Goal: Task Accomplishment & Management: Complete application form

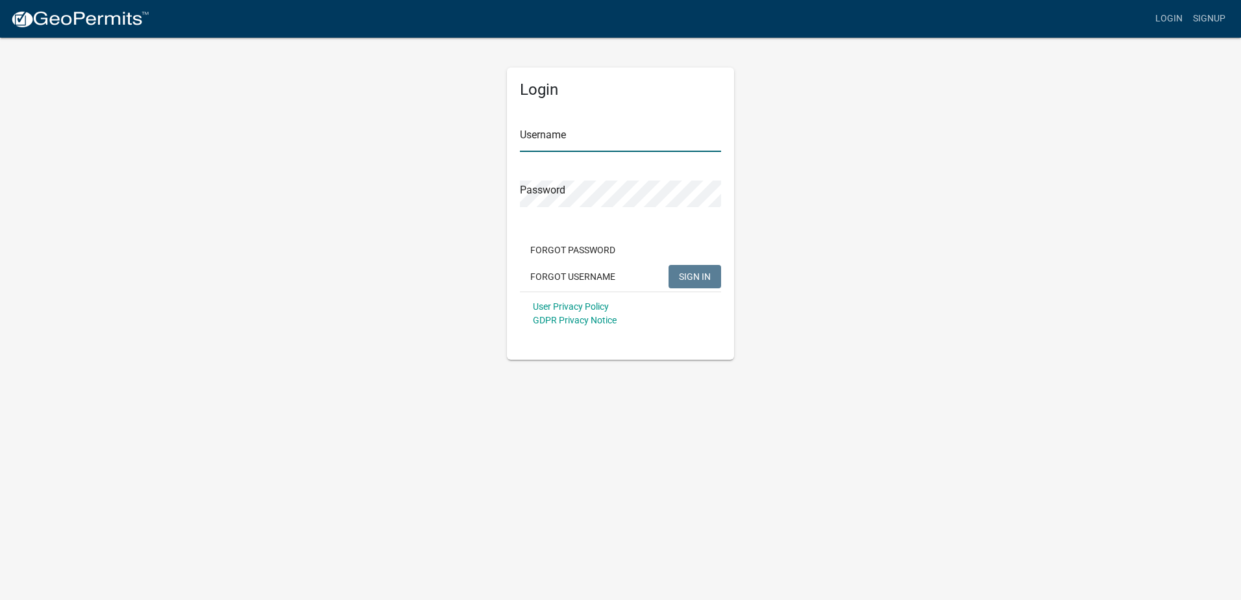
type input "johnpowell"
click at [708, 276] on span "SIGN IN" at bounding box center [695, 276] width 32 height 10
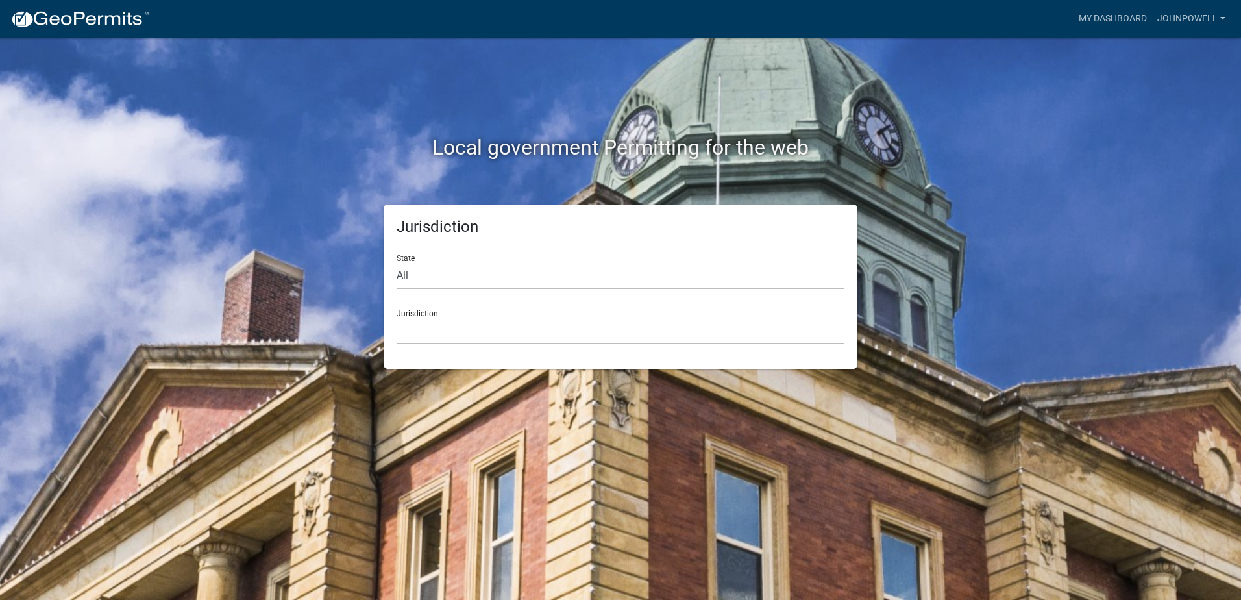
click at [405, 273] on select "All [US_STATE] [US_STATE] [US_STATE] [US_STATE] [US_STATE] [US_STATE] [US_STATE…" at bounding box center [621, 275] width 448 height 27
select select "[US_STATE]"
click at [397, 262] on select "All [US_STATE] [US_STATE] [US_STATE] [US_STATE] [US_STATE] [US_STATE] [US_STATE…" at bounding box center [621, 275] width 448 height 27
click at [417, 331] on select "[GEOGRAPHIC_DATA], [US_STATE][PERSON_NAME][GEOGRAPHIC_DATA], [US_STATE][PERSON_…" at bounding box center [621, 330] width 448 height 27
click at [430, 328] on select "[GEOGRAPHIC_DATA], [US_STATE][PERSON_NAME][GEOGRAPHIC_DATA], [US_STATE][PERSON_…" at bounding box center [621, 330] width 448 height 27
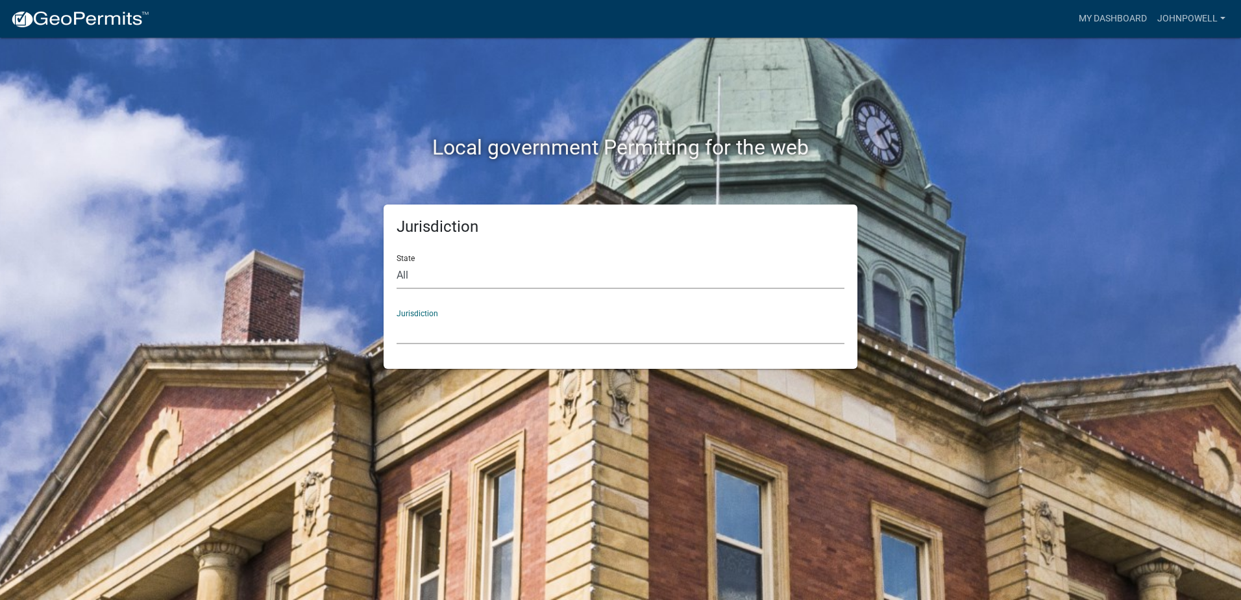
click at [440, 275] on select "All [US_STATE] [US_STATE] [US_STATE] [US_STATE] [US_STATE] [US_STATE] [US_STATE…" at bounding box center [621, 275] width 448 height 27
click at [397, 262] on select "All [US_STATE] [US_STATE] [US_STATE] [US_STATE] [US_STATE] [US_STATE] [US_STATE…" at bounding box center [621, 275] width 448 height 27
click at [417, 319] on select "[GEOGRAPHIC_DATA], [US_STATE] [GEOGRAPHIC_DATA], [US_STATE][PERSON_NAME][GEOGRA…" at bounding box center [621, 330] width 448 height 27
click at [210, 158] on div "Local government Permitting for the web Jurisdiction State All [US_STATE] [US_S…" at bounding box center [620, 300] width 1241 height 600
click at [418, 264] on select "All [US_STATE] [US_STATE] [US_STATE] [US_STATE] [US_STATE] [US_STATE] [US_STATE…" at bounding box center [621, 275] width 448 height 27
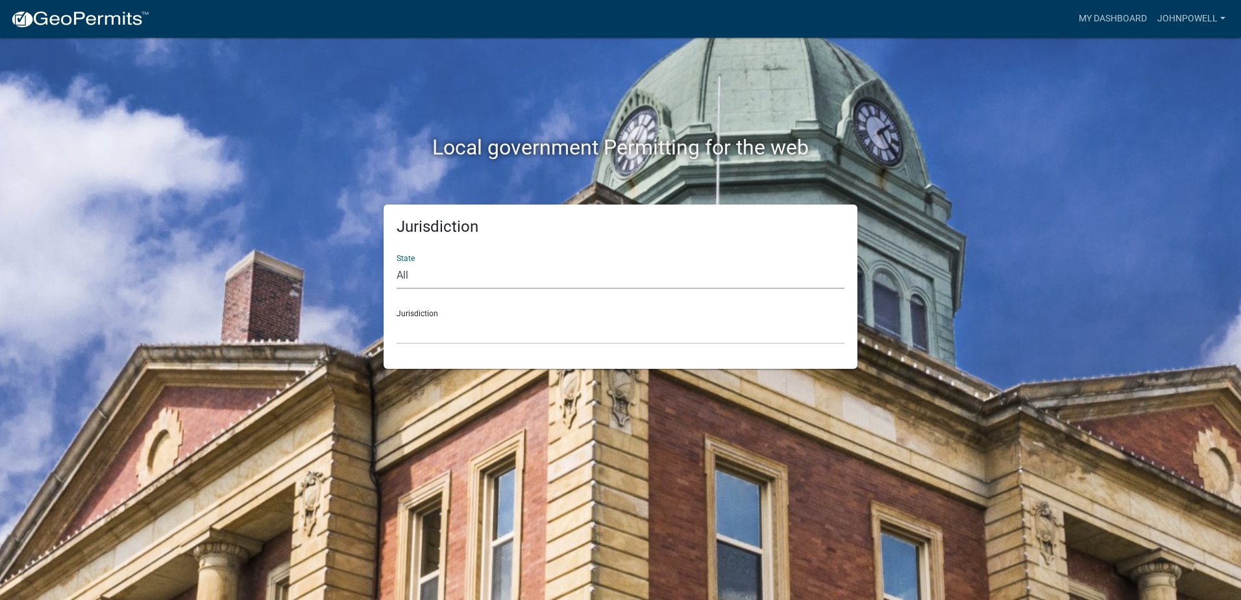
select select "[US_STATE]"
click at [397, 262] on select "All [US_STATE] [US_STATE] [US_STATE] [US_STATE] [US_STATE] [US_STATE] [US_STATE…" at bounding box center [621, 275] width 448 height 27
click at [427, 317] on select "[GEOGRAPHIC_DATA], [US_STATE][PERSON_NAME][GEOGRAPHIC_DATA], [US_STATE][PERSON_…" at bounding box center [621, 330] width 448 height 27
click at [142, 435] on div "Local government Permitting for the web Jurisdiction State All [US_STATE] [US_S…" at bounding box center [620, 300] width 1241 height 600
click at [1187, 14] on link "johnpowell" at bounding box center [1191, 18] width 79 height 25
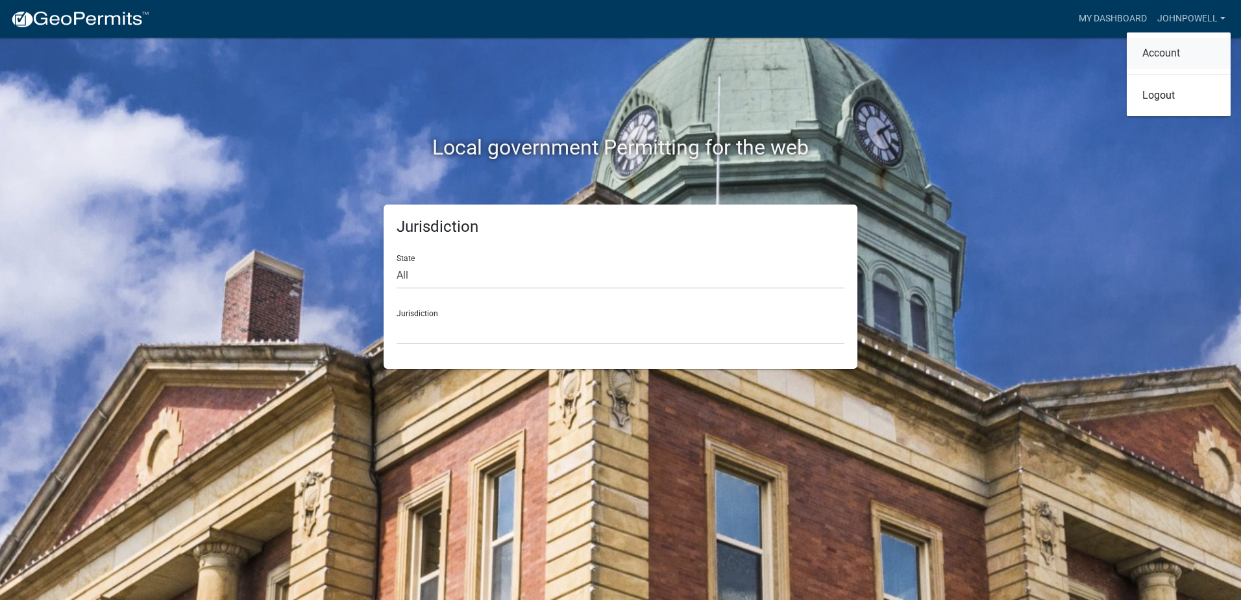
click at [1167, 54] on link "Account" at bounding box center [1179, 53] width 104 height 31
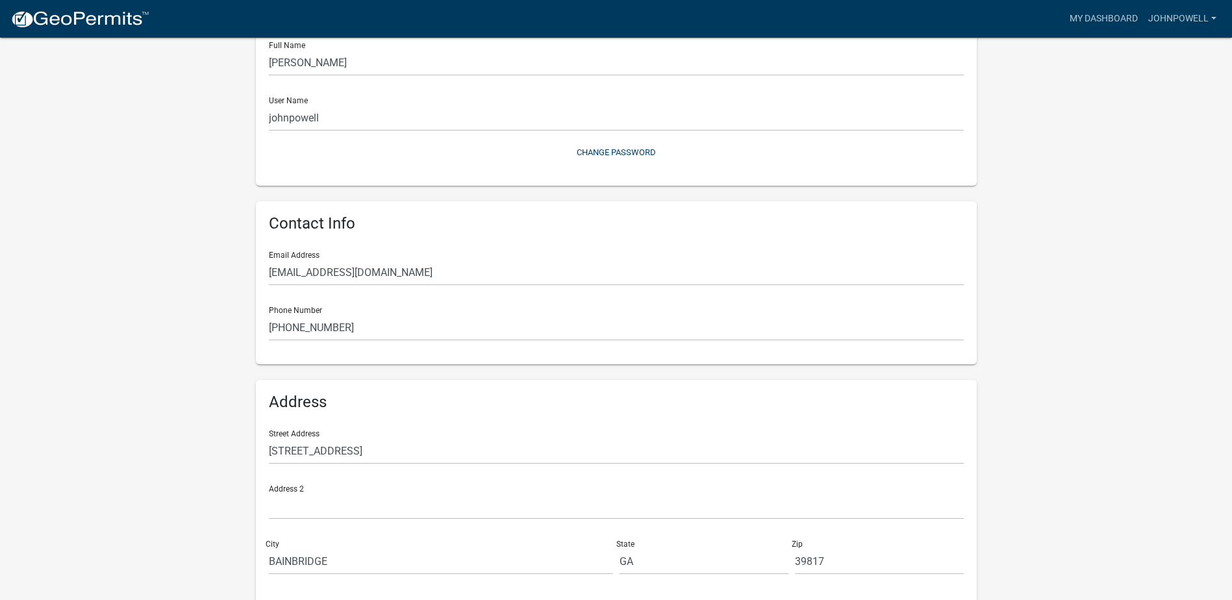
scroll to position [156, 0]
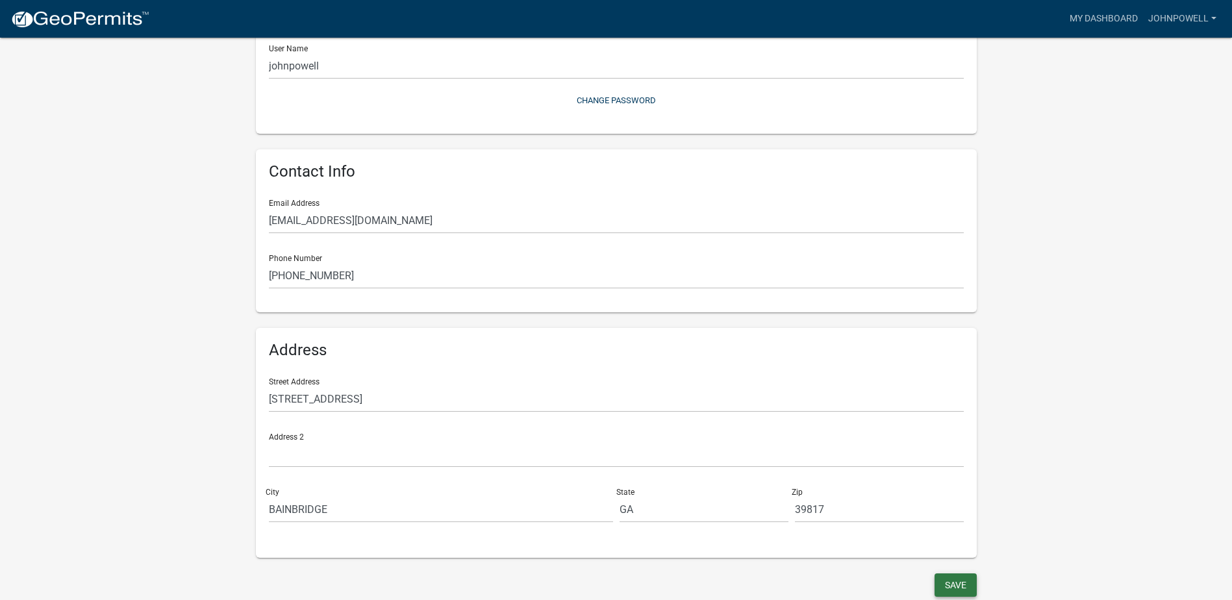
click at [962, 579] on button "Save" at bounding box center [955, 584] width 42 height 23
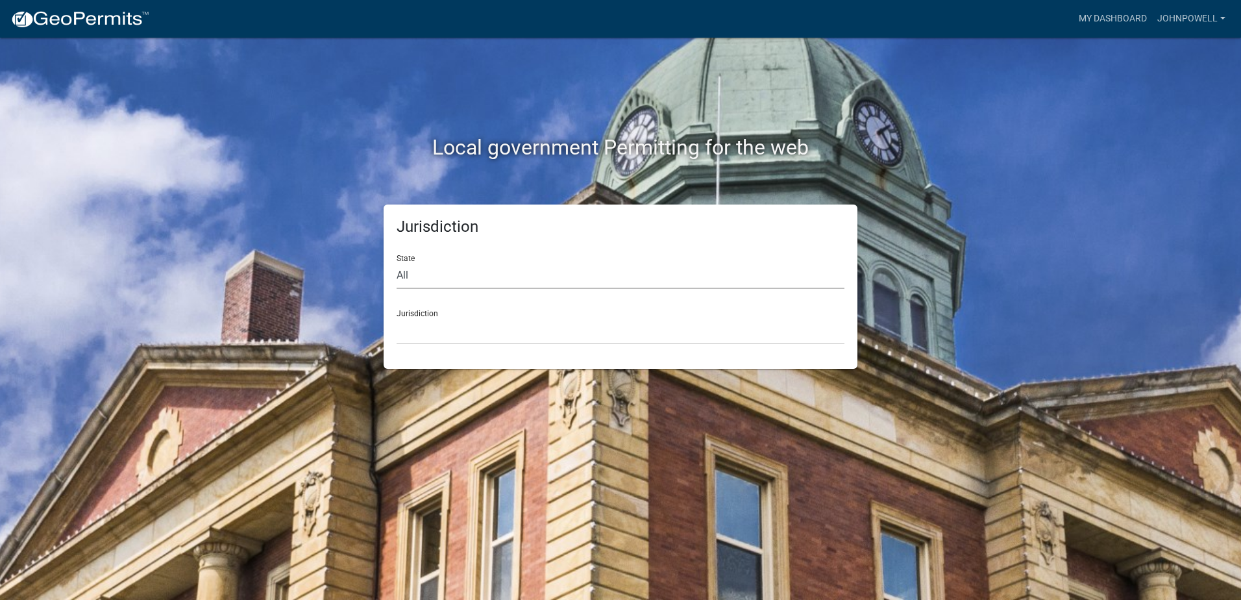
click at [409, 270] on select "All [US_STATE] [US_STATE] [US_STATE] [US_STATE] [US_STATE] [US_STATE] [US_STATE…" at bounding box center [621, 275] width 448 height 27
drag, startPoint x: 294, startPoint y: 363, endPoint x: 332, endPoint y: 364, distance: 37.7
click at [295, 364] on div "Jurisdiction State All [US_STATE] [US_STATE] [US_STATE] [US_STATE] [US_STATE] […" at bounding box center [621, 287] width 740 height 164
click at [406, 331] on select "[GEOGRAPHIC_DATA], [US_STATE] [GEOGRAPHIC_DATA], [US_STATE][PERSON_NAME][GEOGRA…" at bounding box center [621, 330] width 448 height 27
click at [426, 339] on select "[GEOGRAPHIC_DATA], [US_STATE] [GEOGRAPHIC_DATA], [US_STATE][PERSON_NAME][GEOGRA…" at bounding box center [621, 330] width 448 height 27
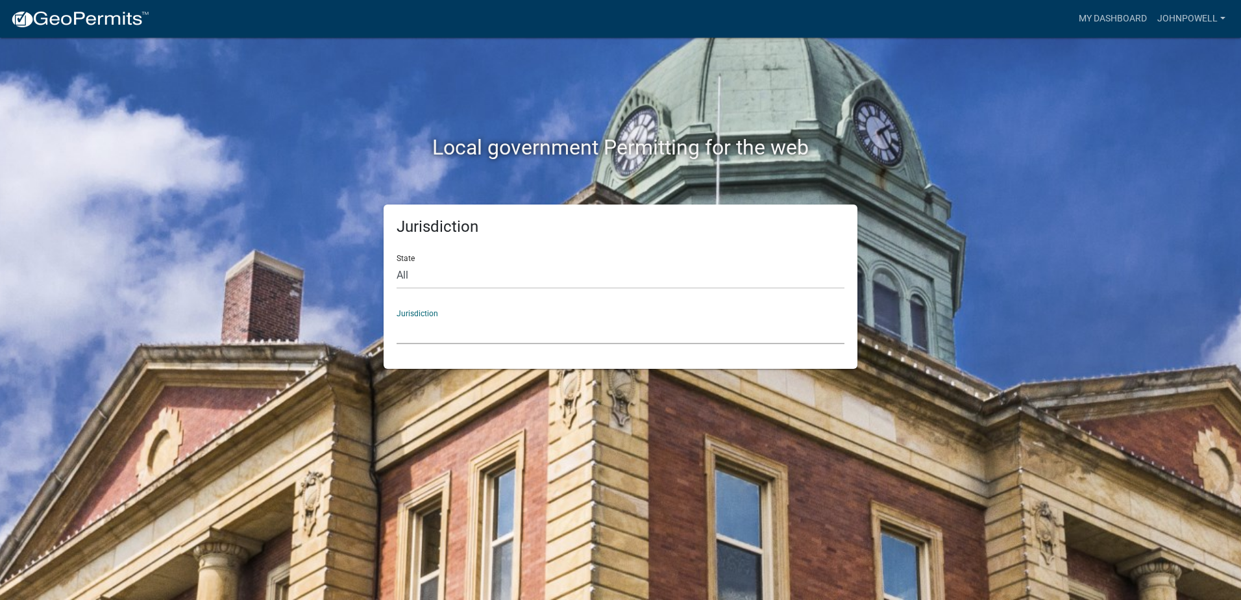
click at [106, 227] on div "Local government Permitting for the web Jurisdiction State All [US_STATE] [US_S…" at bounding box center [620, 300] width 1241 height 600
click at [1124, 14] on link "My Dashboard" at bounding box center [1113, 18] width 79 height 25
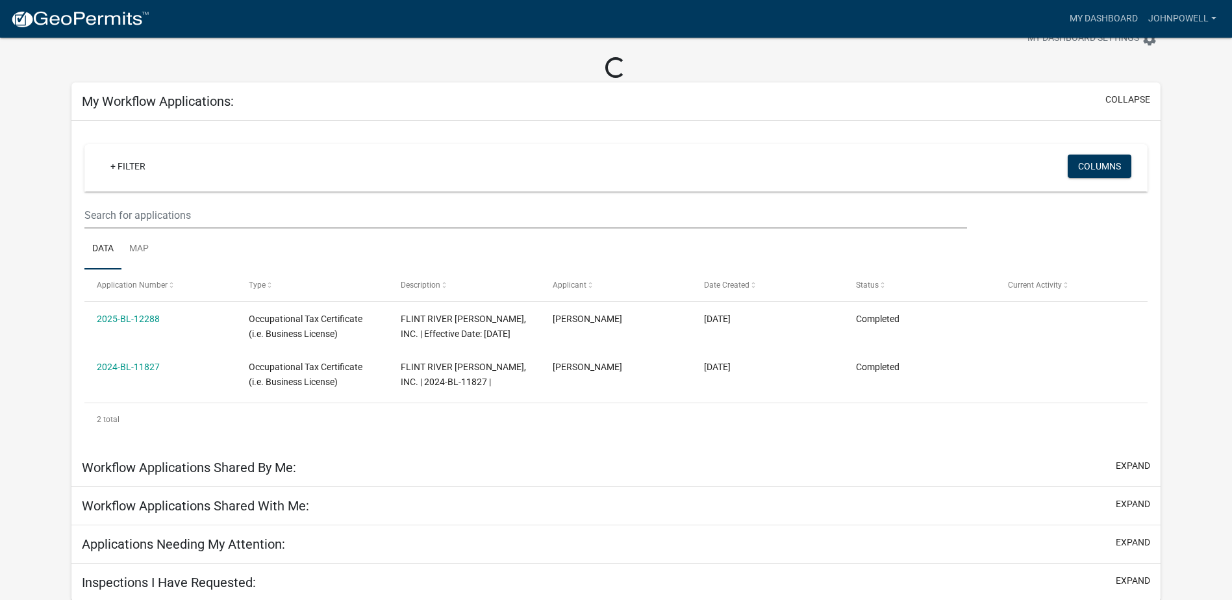
scroll to position [45, 0]
click at [1156, 464] on div "Workflow Applications Shared By Me: expand" at bounding box center [615, 466] width 1089 height 38
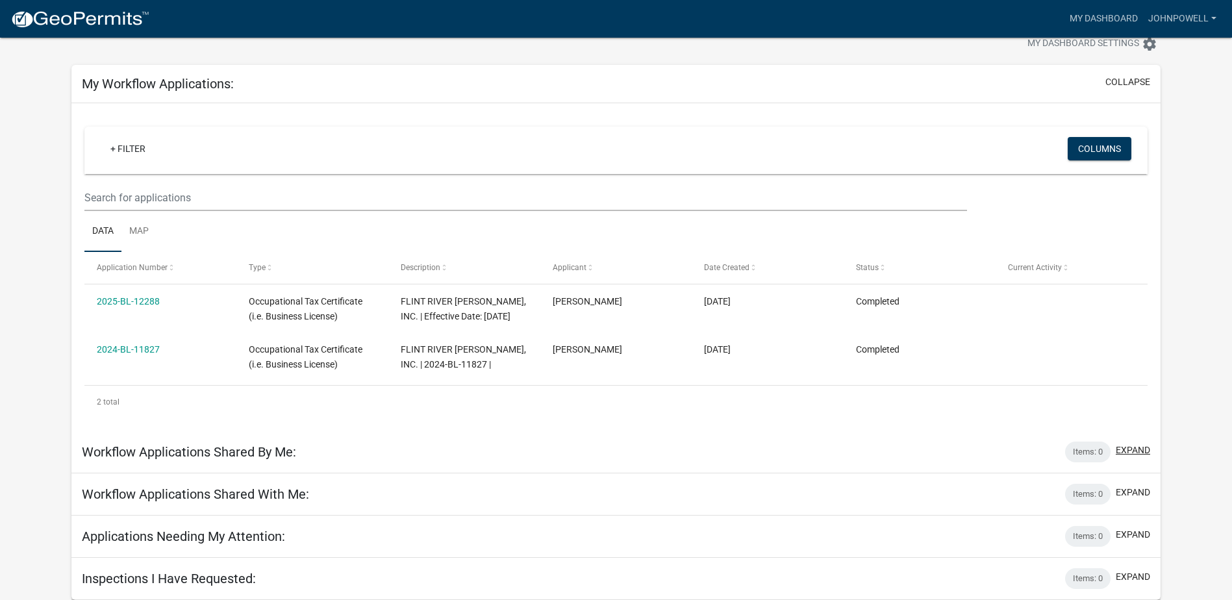
click at [1128, 451] on button "expand" at bounding box center [1132, 450] width 34 height 14
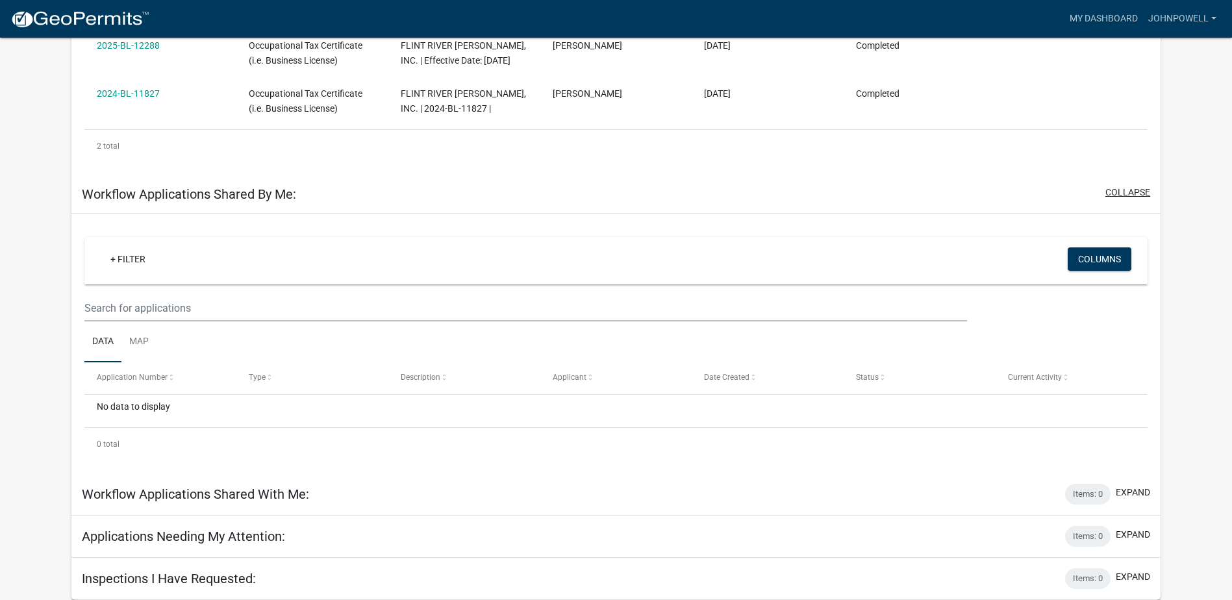
scroll to position [0, 0]
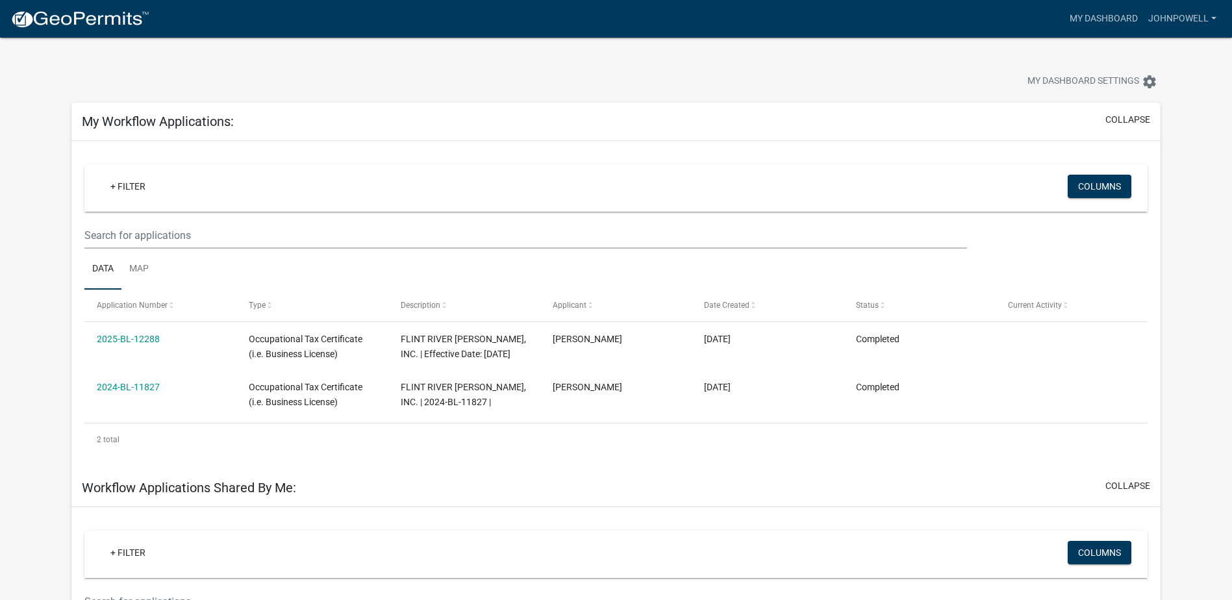
drag, startPoint x: 14, startPoint y: 49, endPoint x: 21, endPoint y: 51, distance: 8.0
click at [14, 50] on app-user-applications "more_horiz My Dashboard johnpowell Account Logout My Dashboard Settings setting…" at bounding box center [616, 466] width 1232 height 856
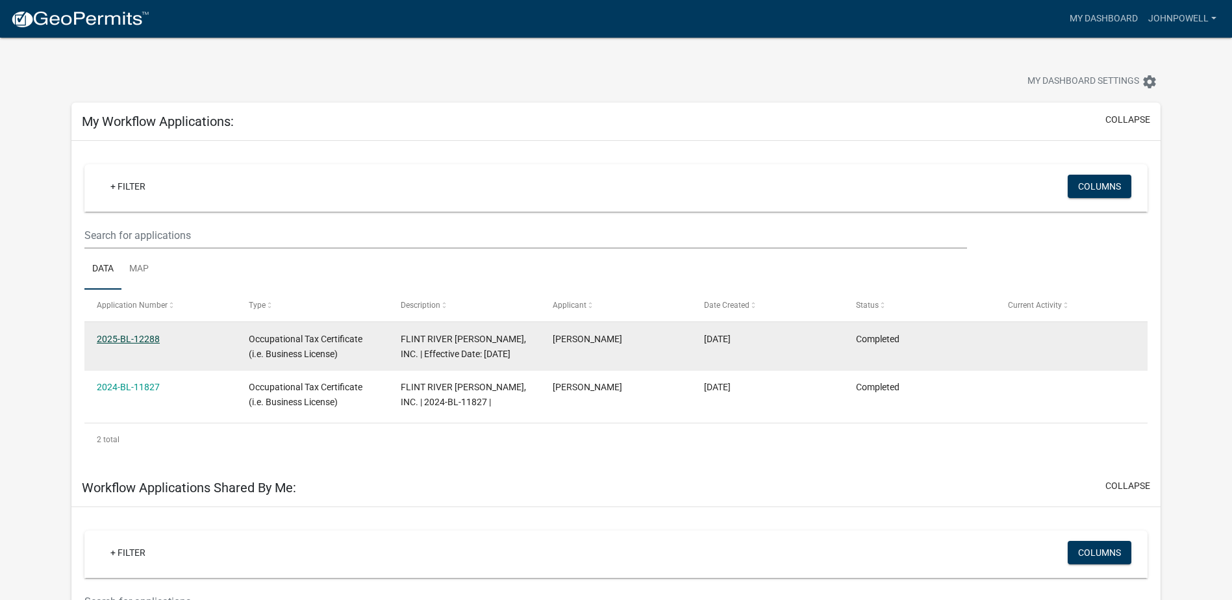
click at [140, 338] on link "2025-BL-12288" at bounding box center [128, 339] width 63 height 10
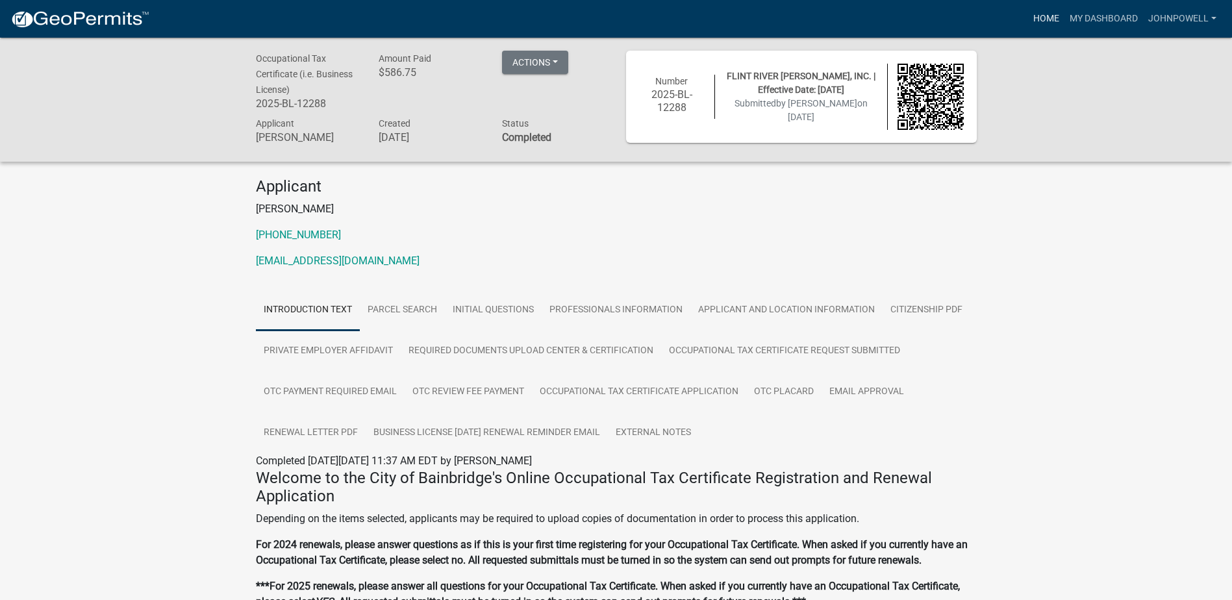
click at [1050, 16] on link "Home" at bounding box center [1046, 18] width 36 height 25
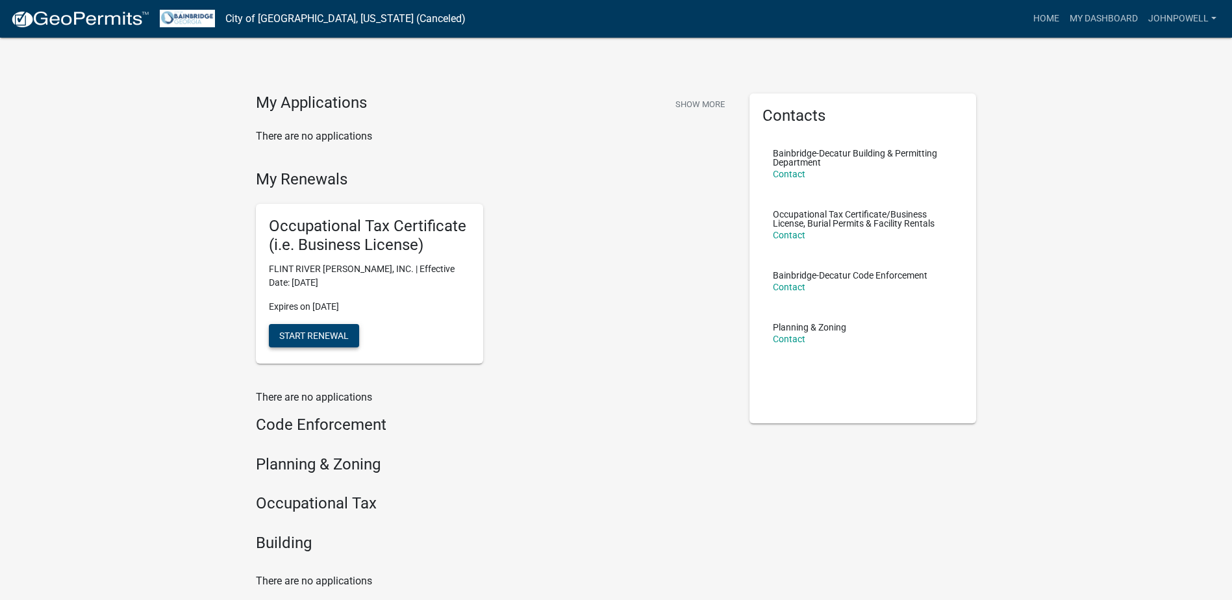
click at [317, 334] on span "Start Renewal" at bounding box center [313, 335] width 69 height 10
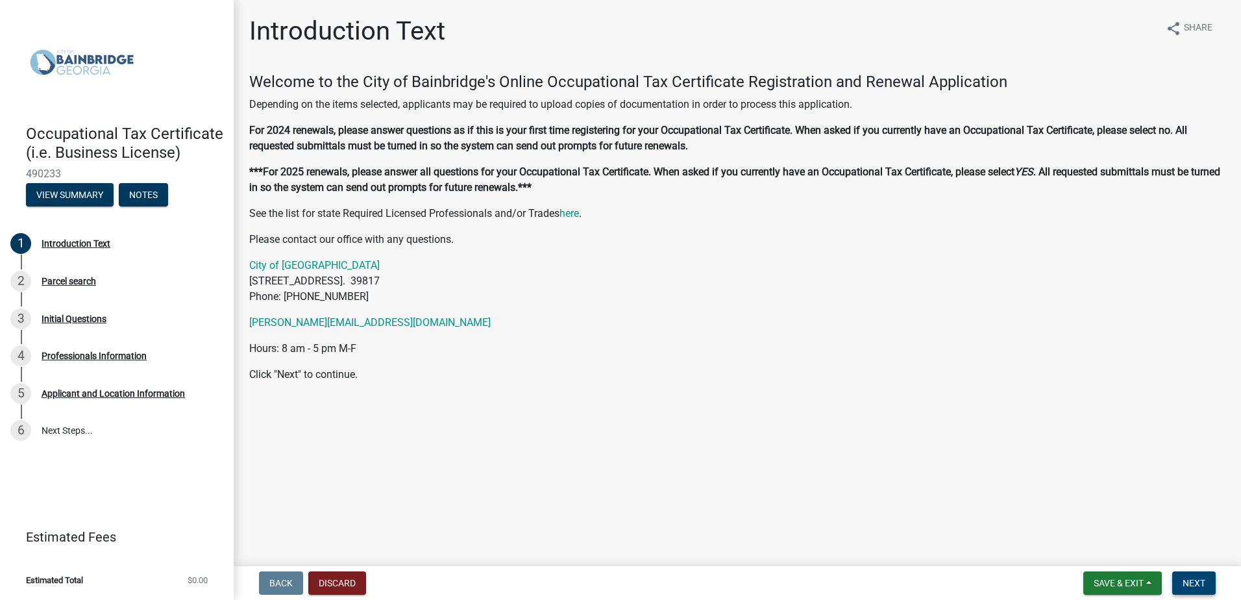
click at [1201, 576] on button "Next" at bounding box center [1195, 582] width 44 height 23
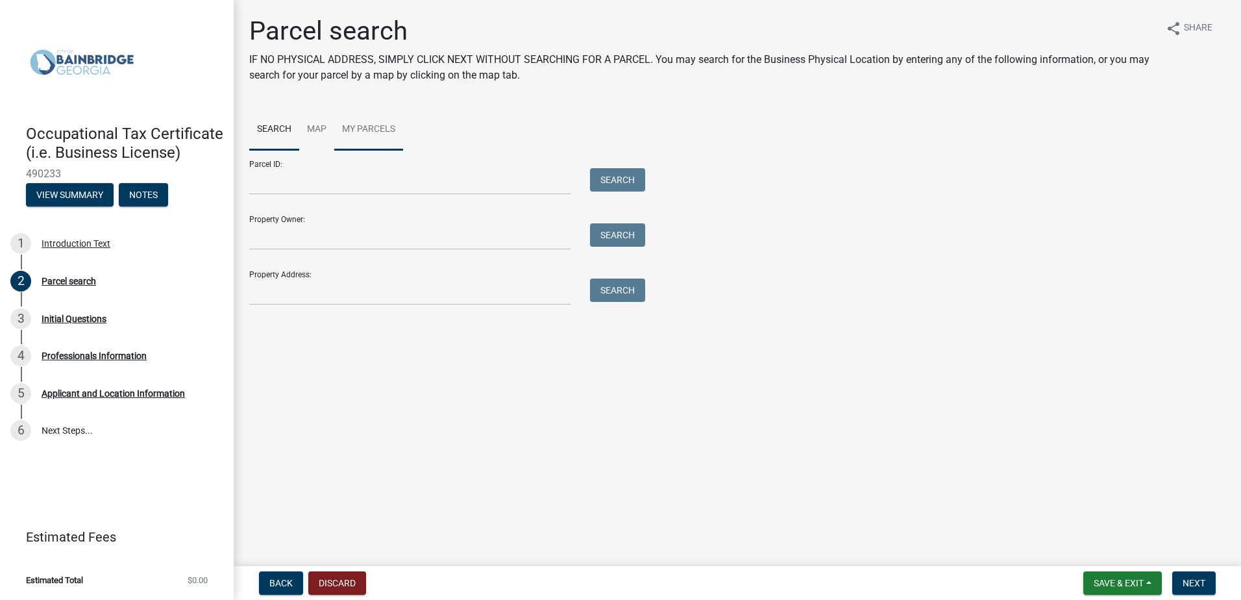
click at [372, 129] on link "My Parcels" at bounding box center [368, 130] width 69 height 42
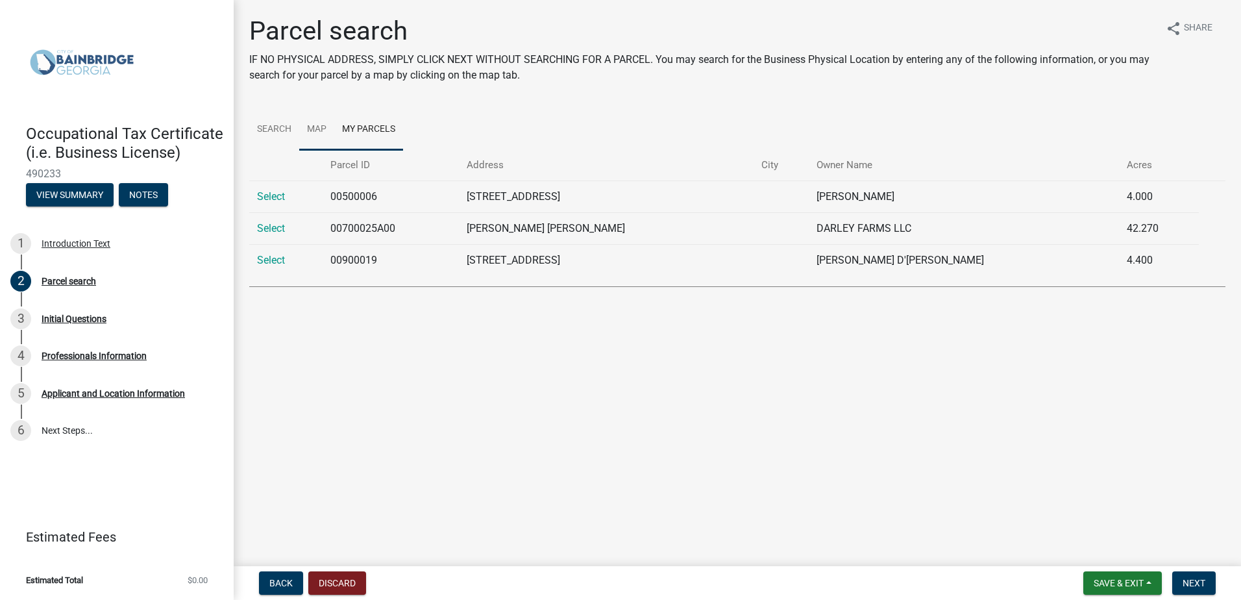
click at [316, 126] on link "Map" at bounding box center [316, 130] width 35 height 42
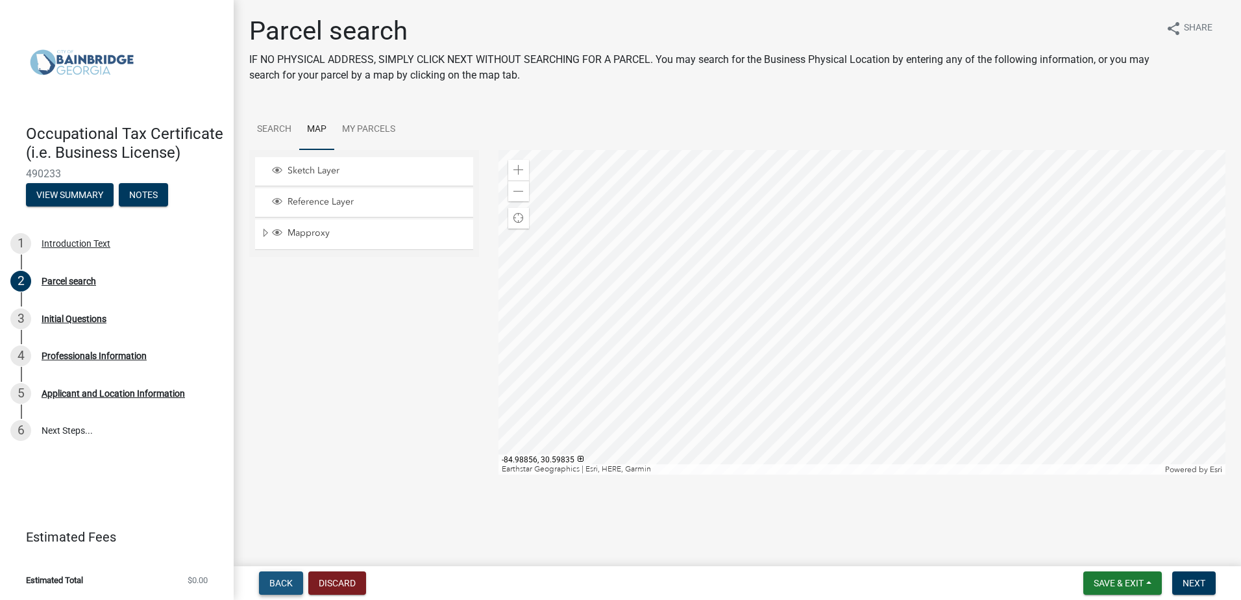
click at [292, 579] on span "Back" at bounding box center [280, 583] width 23 height 10
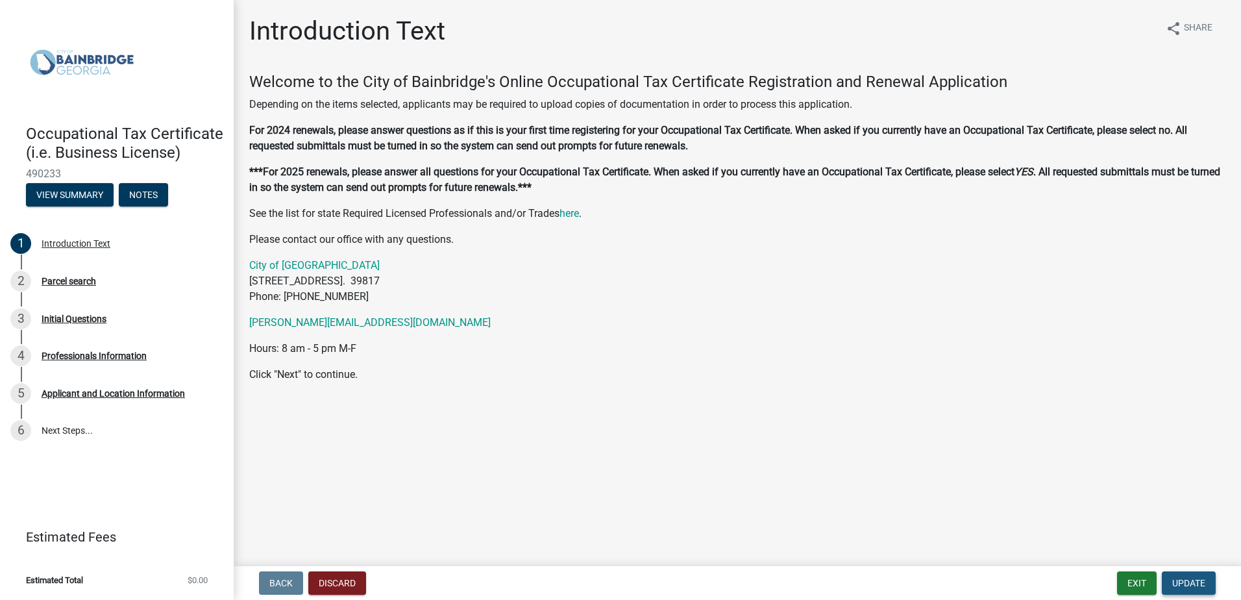
click at [1184, 585] on span "Update" at bounding box center [1189, 583] width 33 height 10
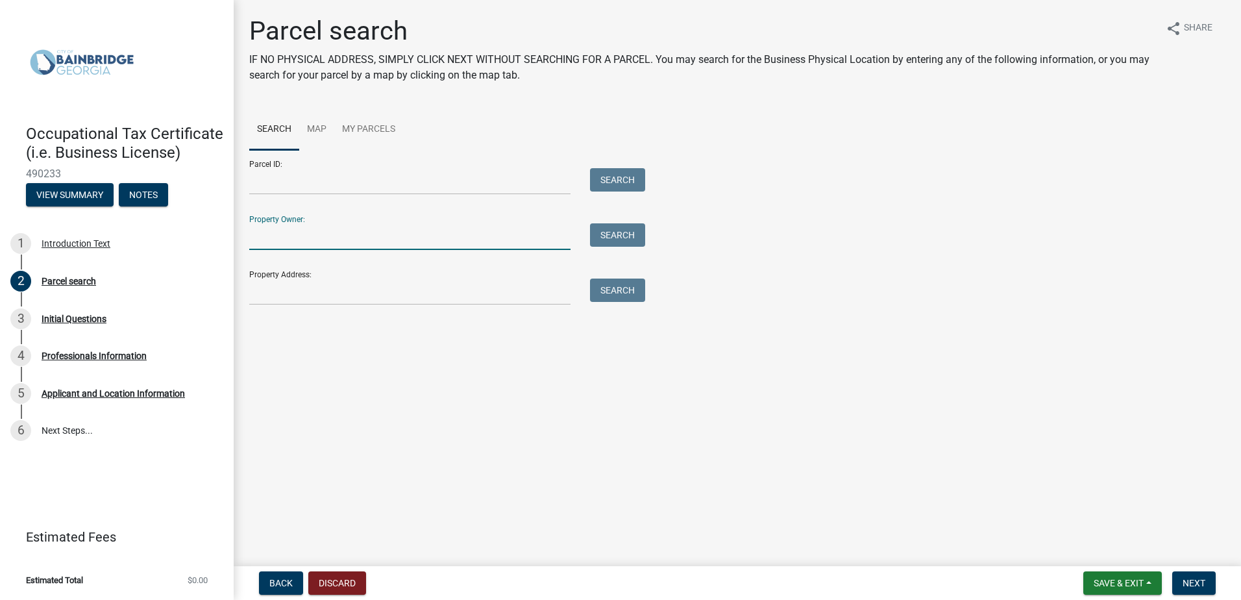
click at [283, 236] on input "Property Owner:" at bounding box center [409, 236] width 321 height 27
type input "Flint River [PERSON_NAME], Inc."
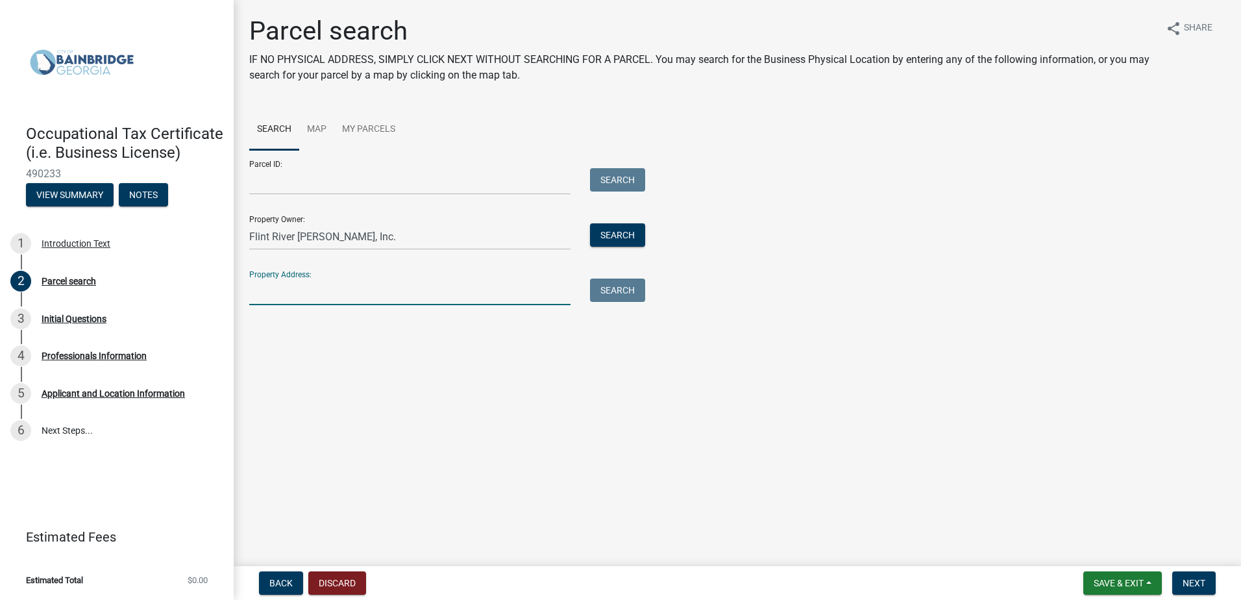
click at [267, 290] on input "Property Address:" at bounding box center [409, 292] width 321 height 27
click at [292, 176] on input "Parcel ID:" at bounding box center [409, 181] width 321 height 27
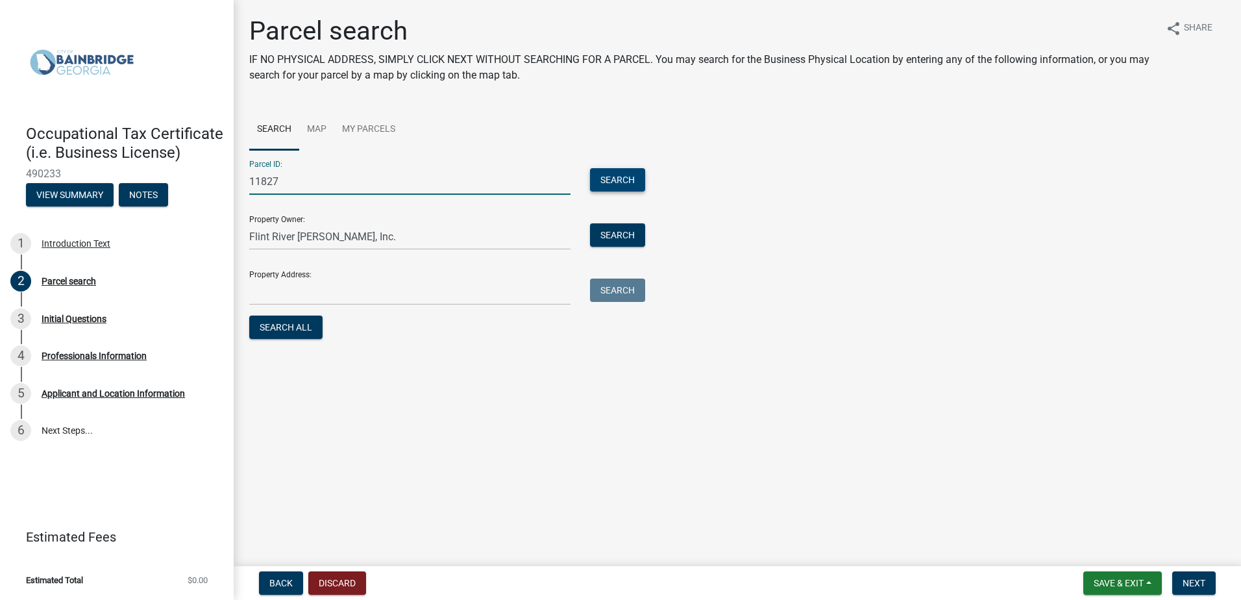
click at [609, 174] on button "Search" at bounding box center [617, 179] width 55 height 23
drag, startPoint x: 168, startPoint y: 156, endPoint x: 82, endPoint y: 138, distance: 87.6
click at [82, 138] on div "Occupational Tax Certificate (i.e. Business License) 490233 View Summary Notes …" at bounding box center [620, 300] width 1241 height 600
type input "7"
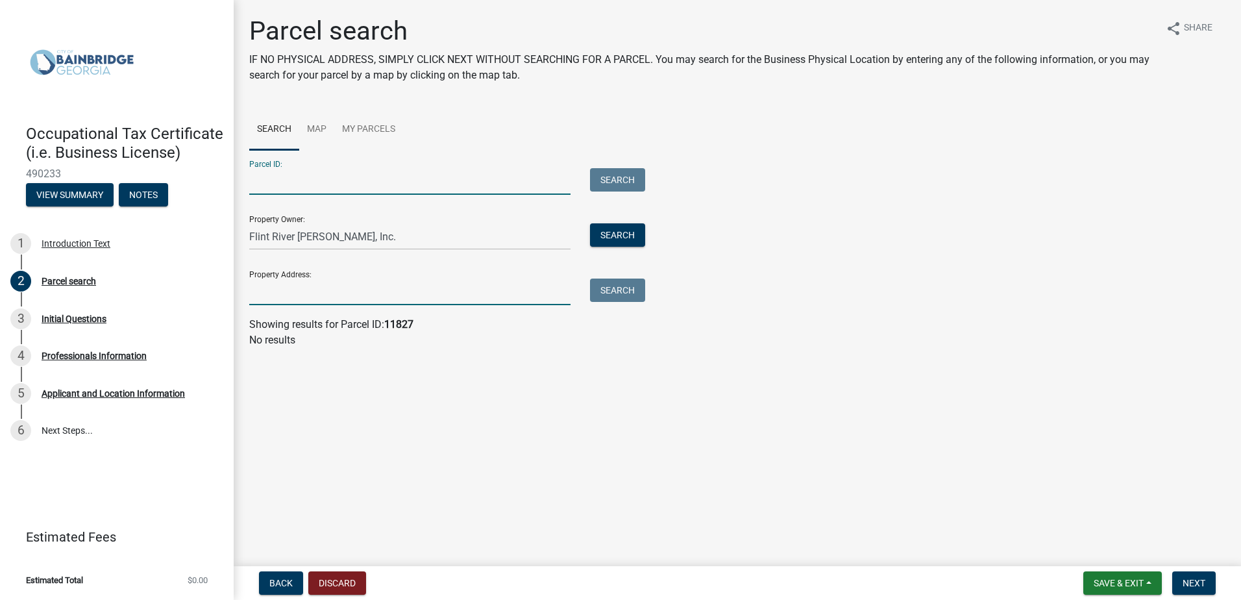
click at [313, 298] on input "Property Address:" at bounding box center [409, 292] width 321 height 27
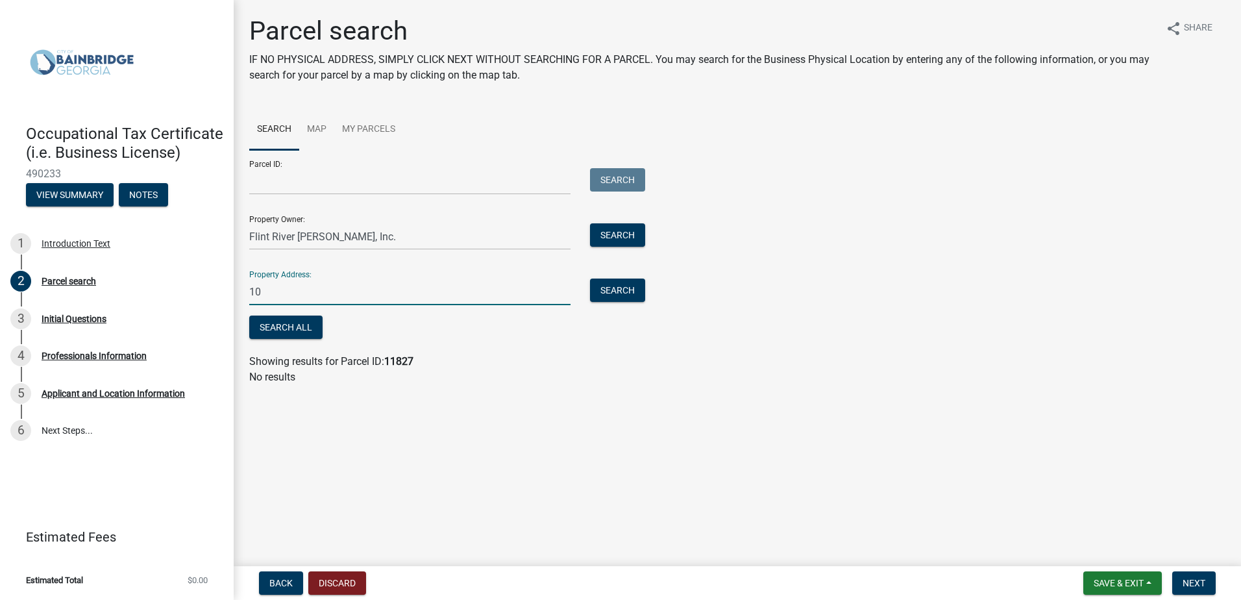
type input "1"
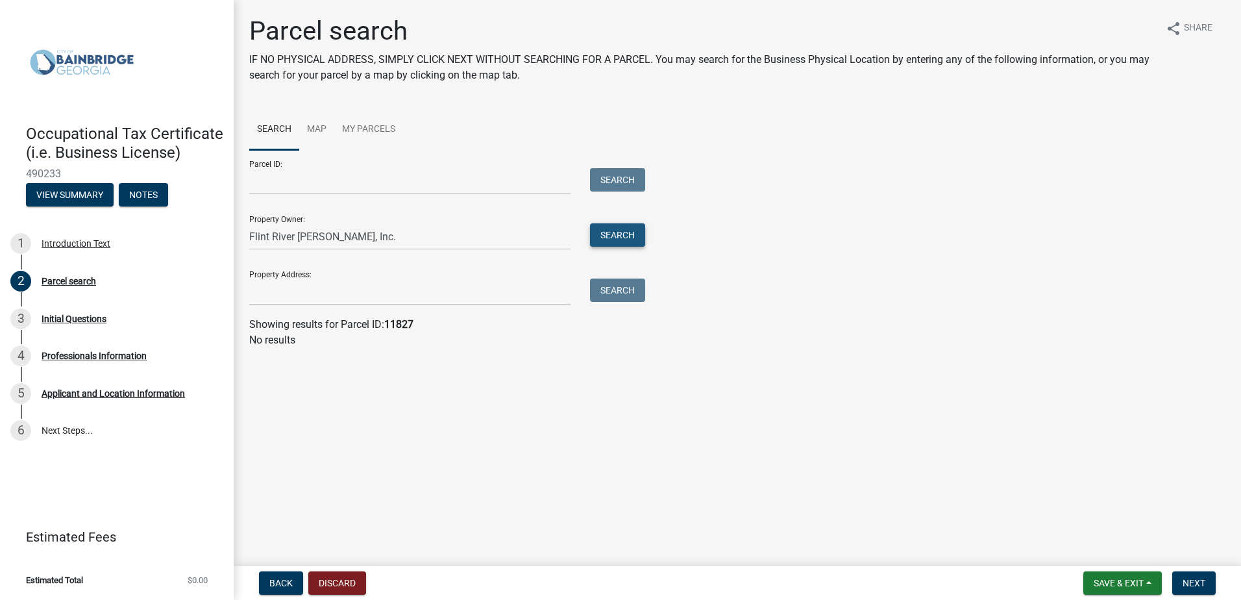
click at [626, 229] on button "Search" at bounding box center [617, 234] width 55 height 23
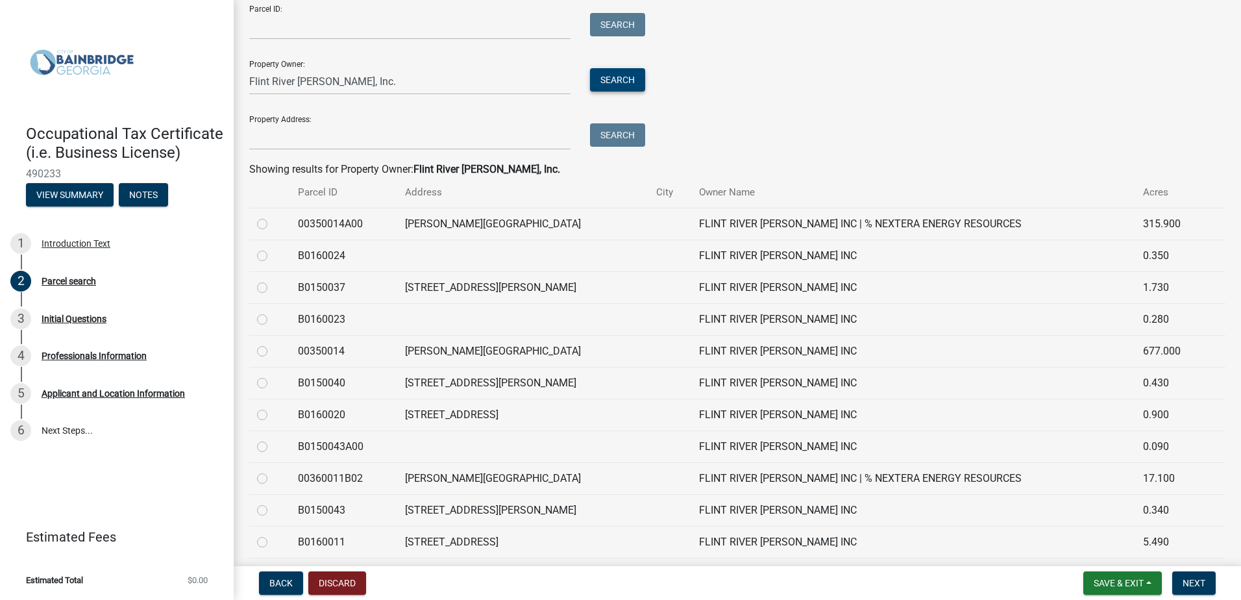
scroll to position [156, 0]
click at [273, 406] on label at bounding box center [273, 406] width 0 height 0
click at [273, 414] on input "radio" at bounding box center [277, 410] width 8 height 8
radio input "true"
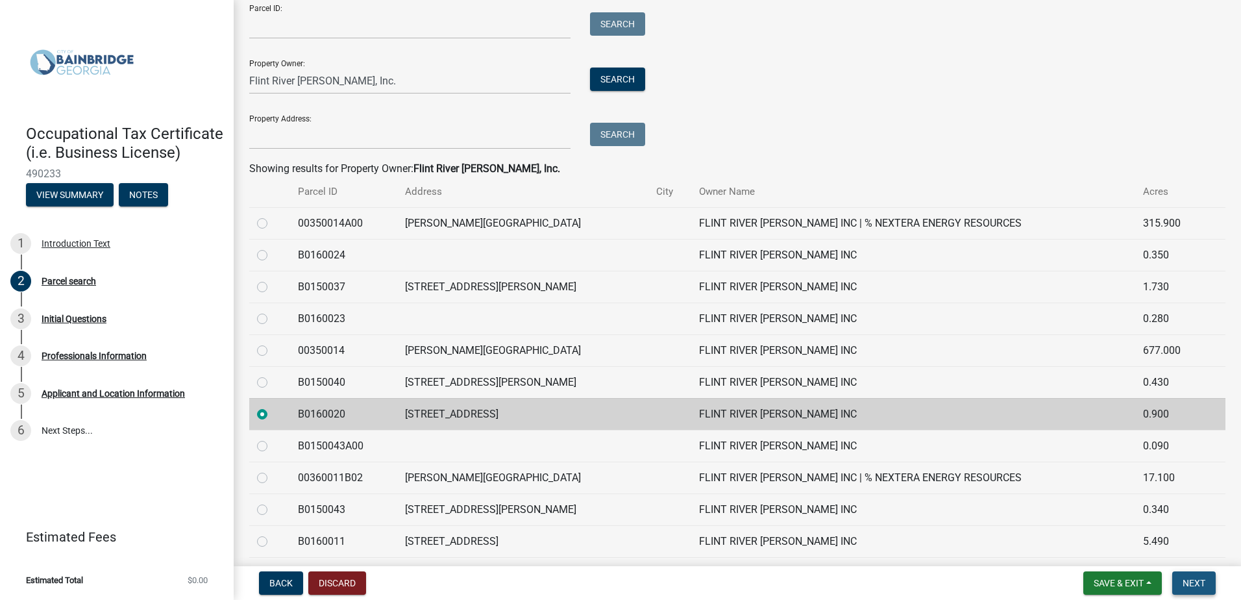
click at [1193, 584] on span "Next" at bounding box center [1194, 583] width 23 height 10
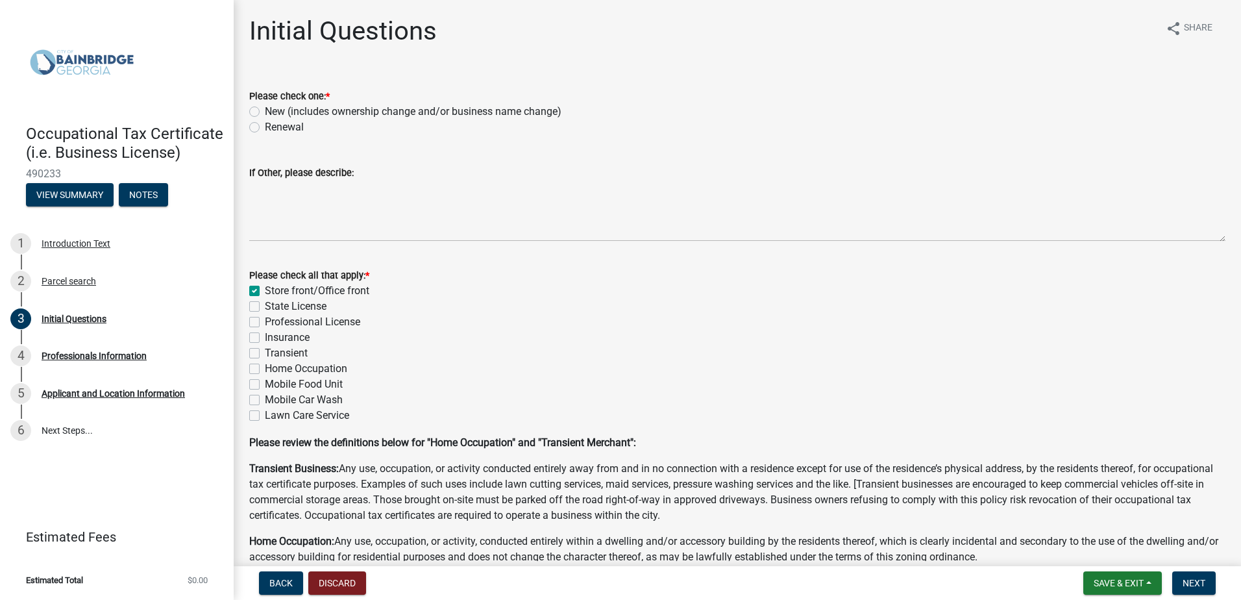
drag, startPoint x: 257, startPoint y: 126, endPoint x: 277, endPoint y: 138, distance: 23.6
click at [265, 126] on label "Renewal" at bounding box center [284, 127] width 39 height 16
click at [265, 126] on input "Renewal" at bounding box center [269, 123] width 8 height 8
radio input "true"
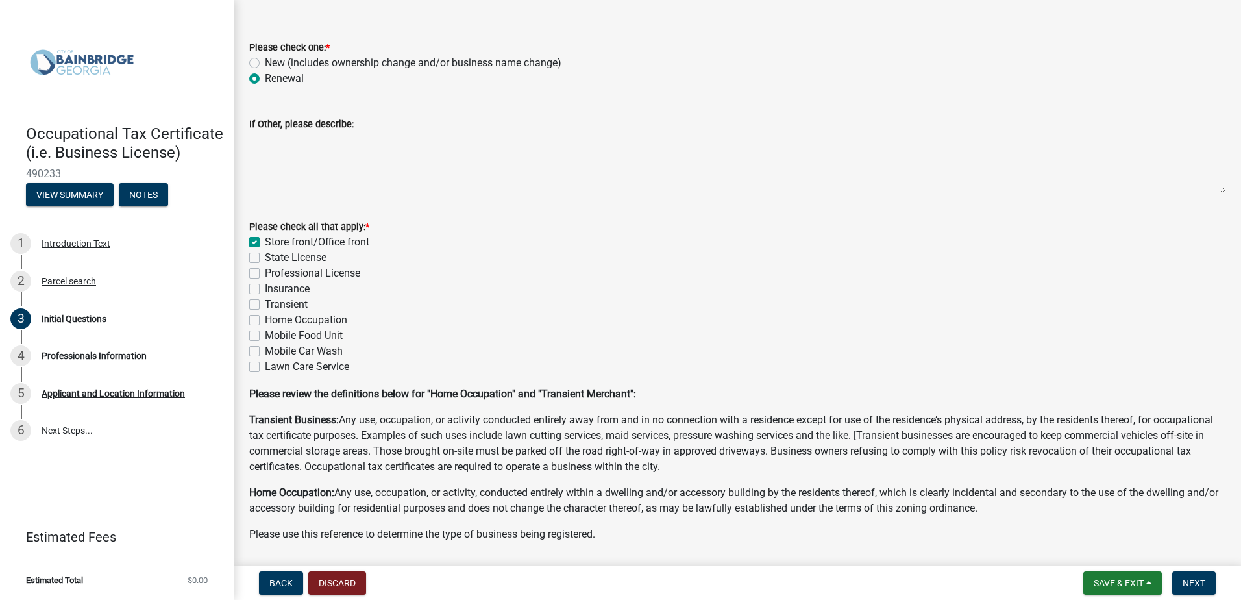
scroll to position [91, 0]
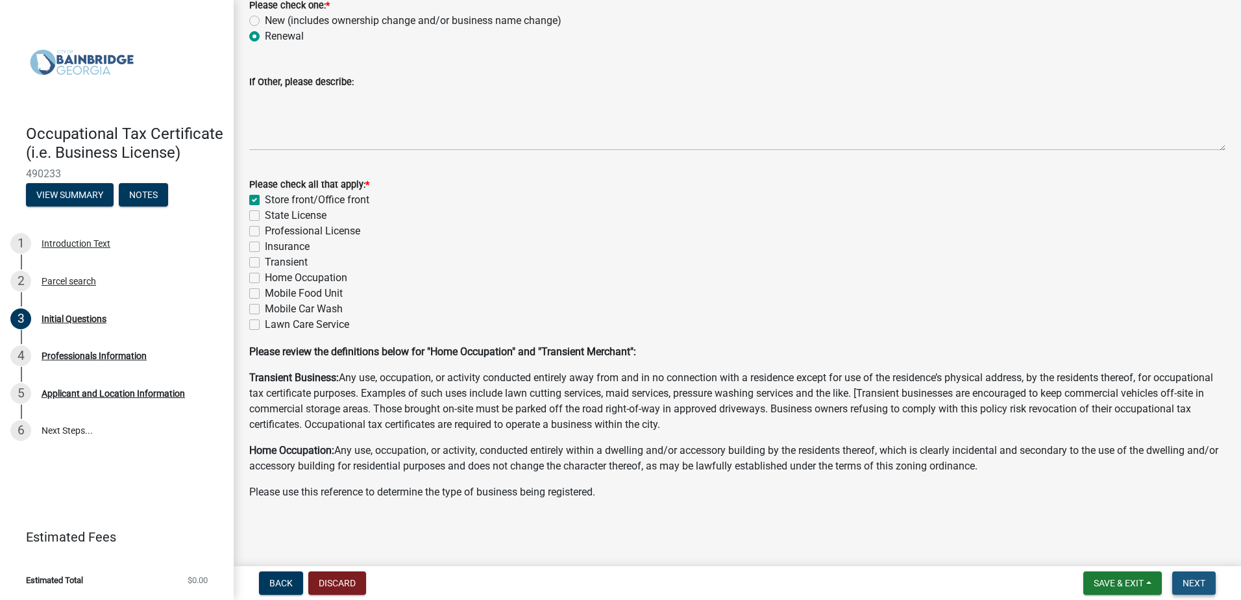
click at [1202, 575] on button "Next" at bounding box center [1195, 582] width 44 height 23
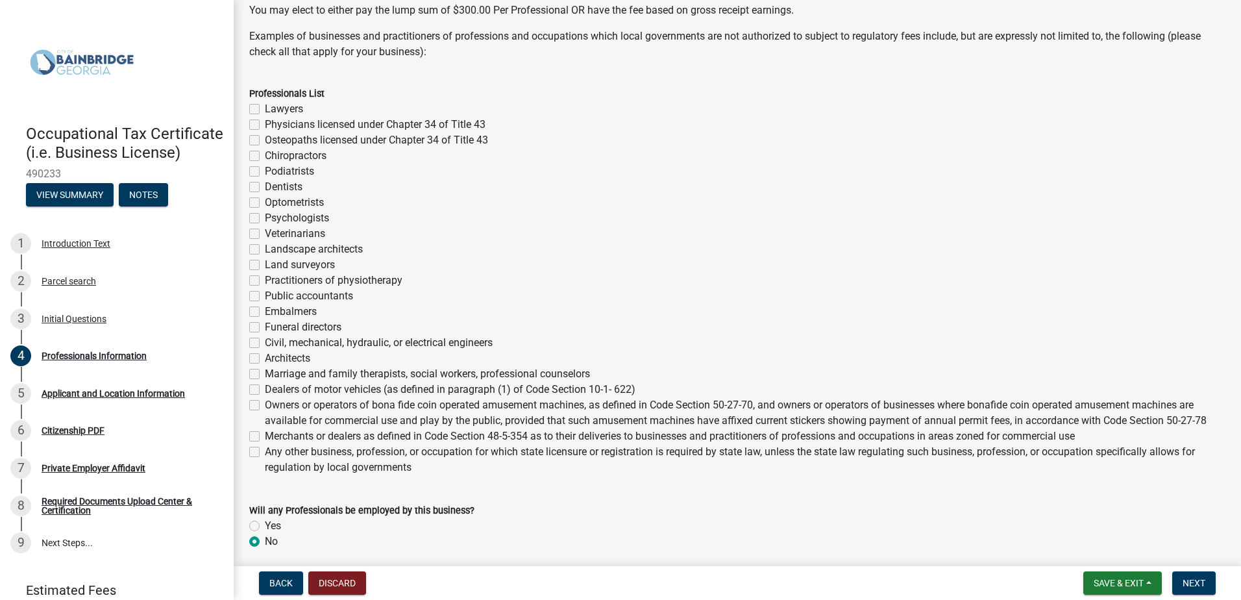
scroll to position [227, 0]
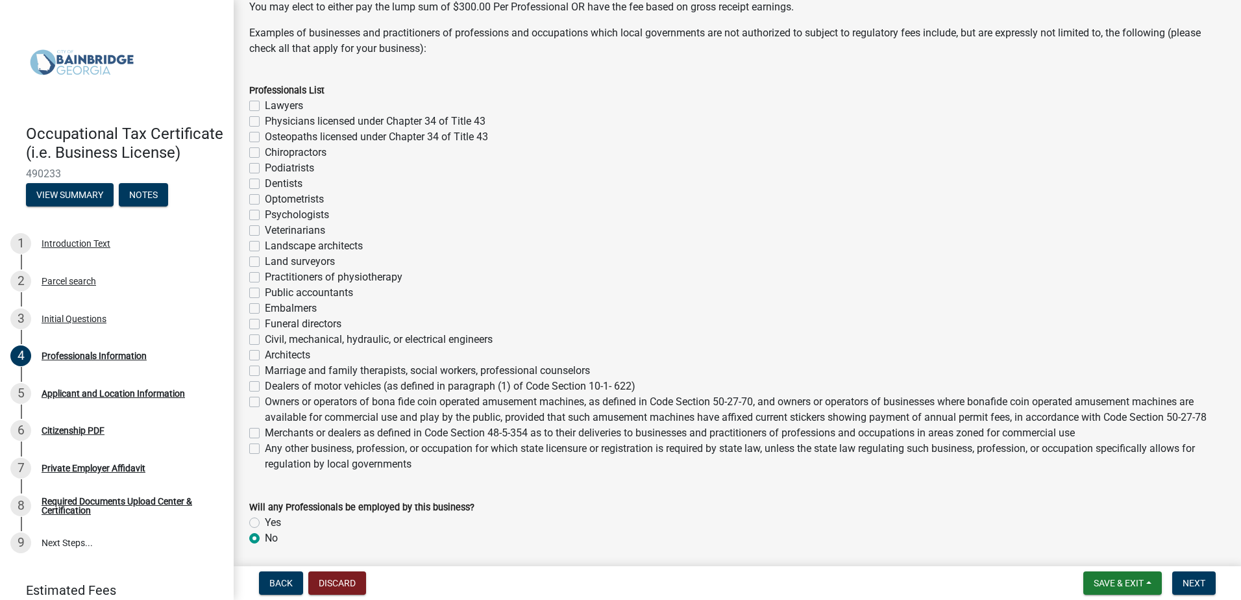
drag, startPoint x: 254, startPoint y: 520, endPoint x: 262, endPoint y: 521, distance: 7.8
click at [265, 520] on label "Yes" at bounding box center [273, 523] width 16 height 16
click at [265, 520] on input "Yes" at bounding box center [269, 519] width 8 height 8
radio input "true"
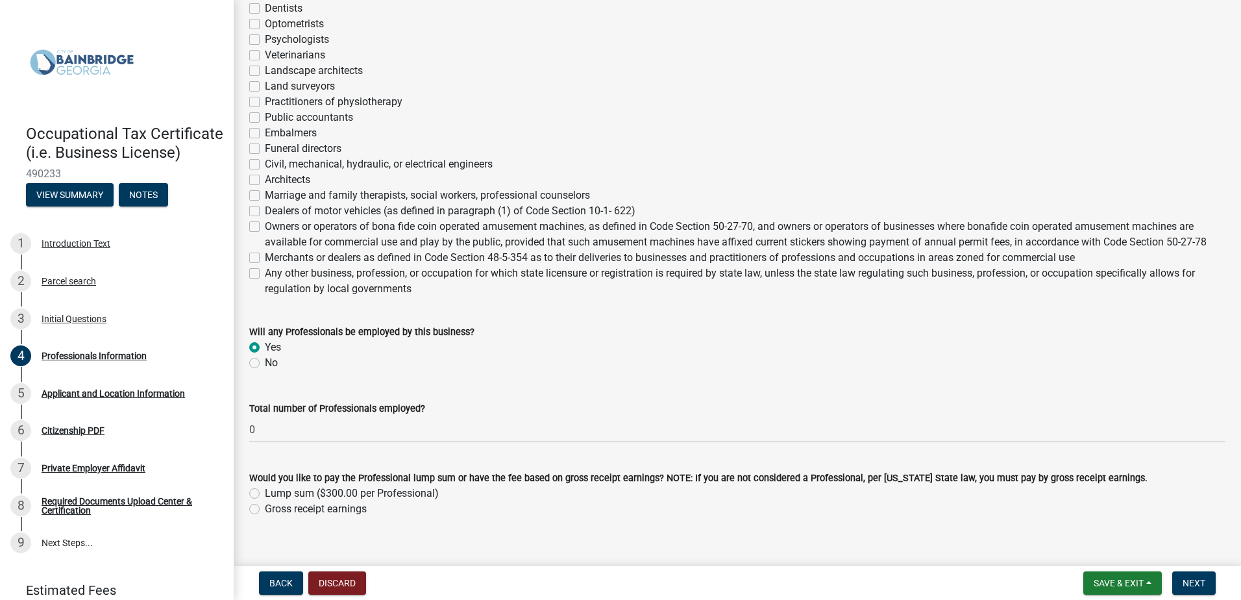
scroll to position [421, 0]
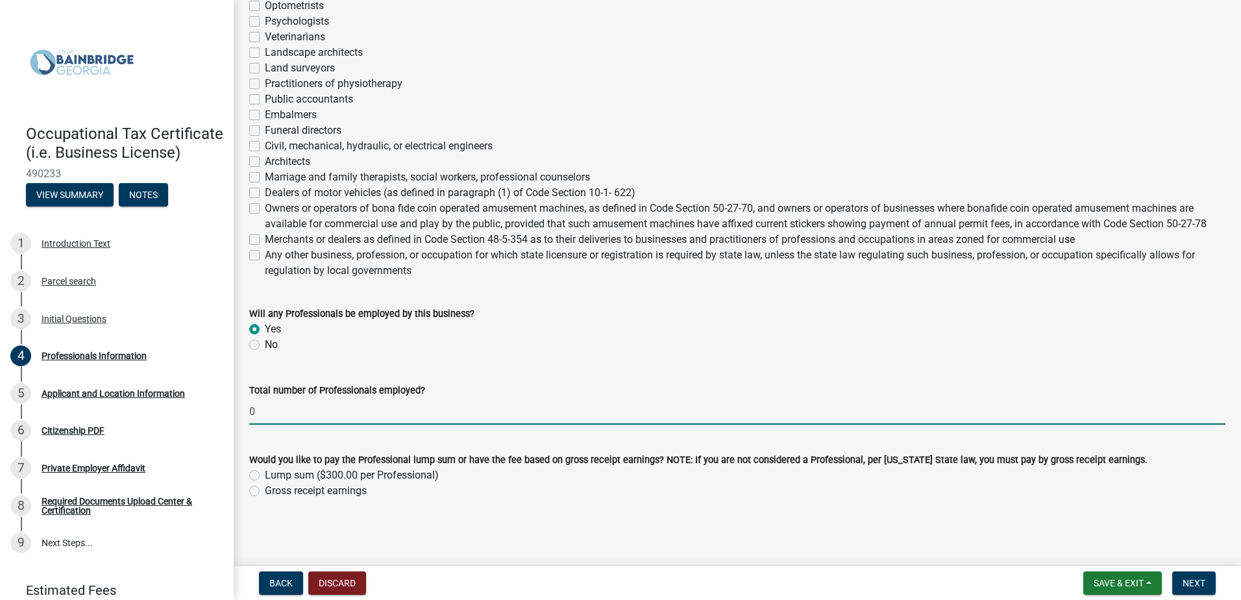
drag, startPoint x: 260, startPoint y: 409, endPoint x: 225, endPoint y: 409, distance: 35.1
click at [225, 409] on div "Occupational Tax Certificate (i.e. Business License) 490233 View Summary Notes …" at bounding box center [620, 300] width 1241 height 600
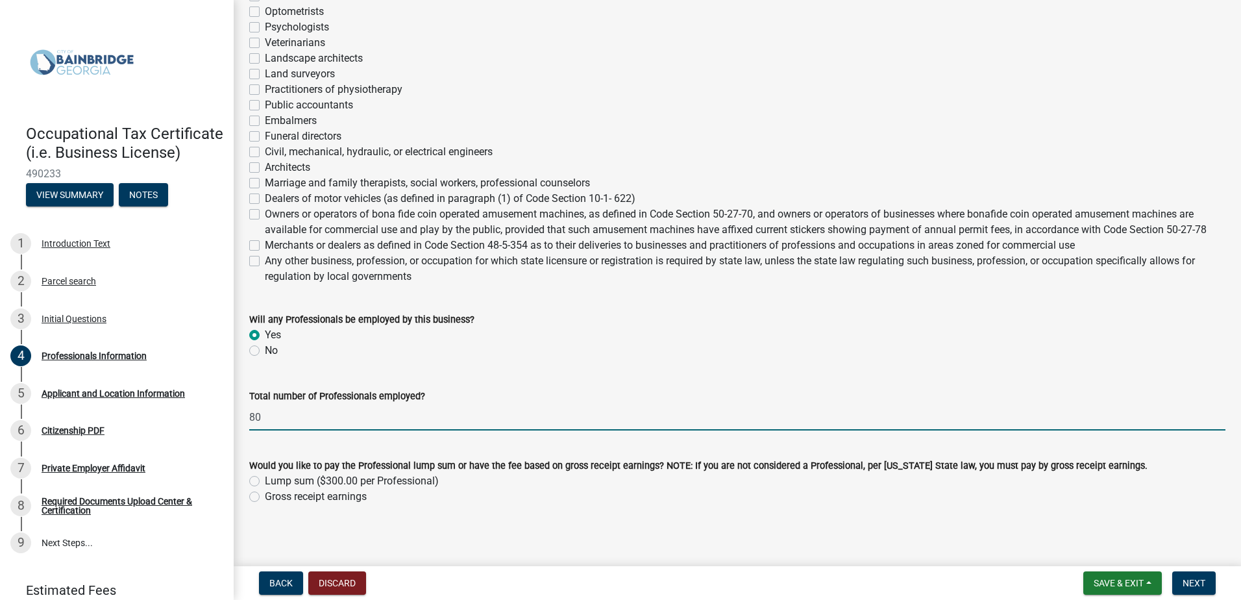
scroll to position [412, 0]
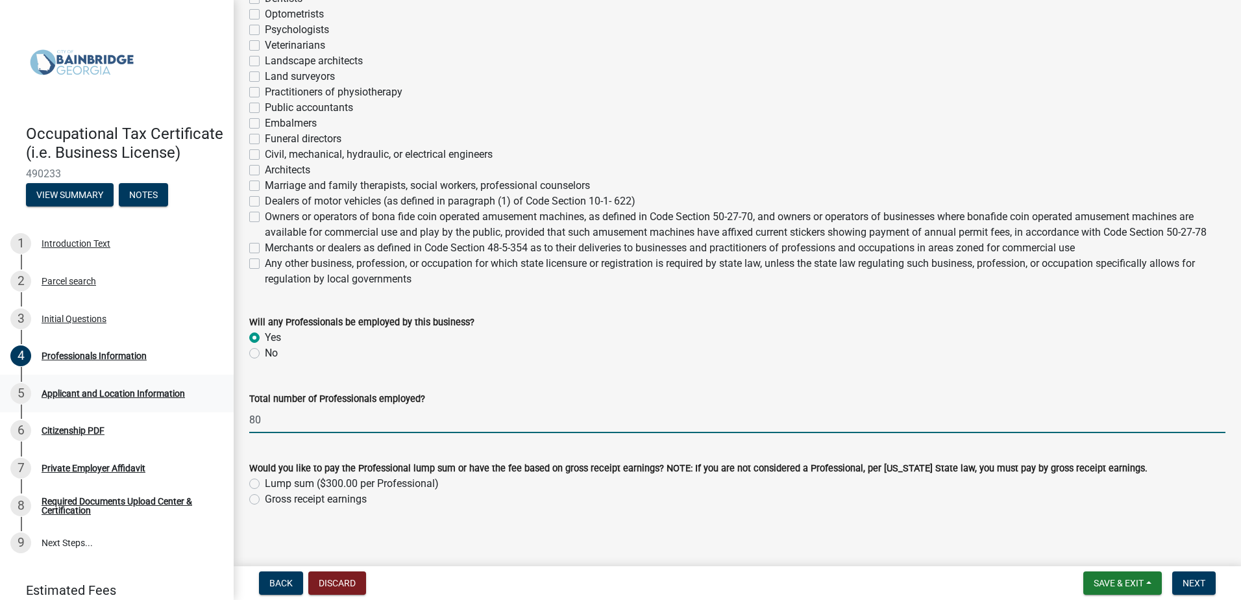
type input "80"
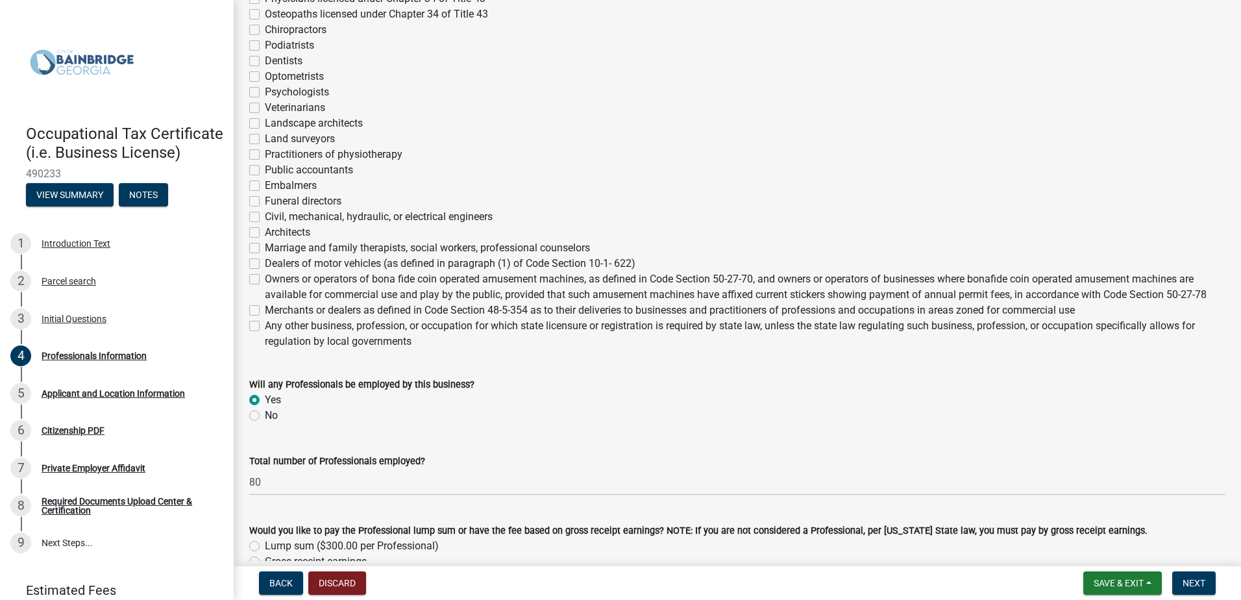
scroll to position [421, 0]
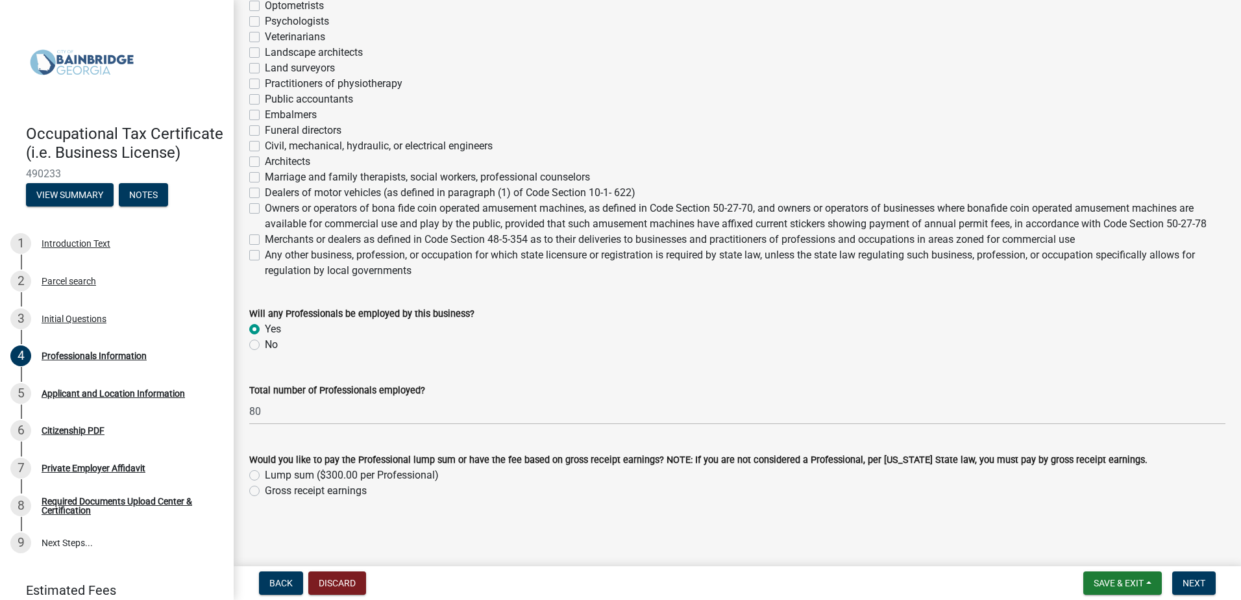
click at [265, 240] on label "Merchants or dealers as defined in Code Section 48-5-354 as to their deliveries…" at bounding box center [670, 240] width 810 height 16
click at [265, 240] on input "Merchants or dealers as defined in Code Section 48-5-354 as to their deliveries…" at bounding box center [269, 236] width 8 height 8
checkbox input "true"
checkbox input "false"
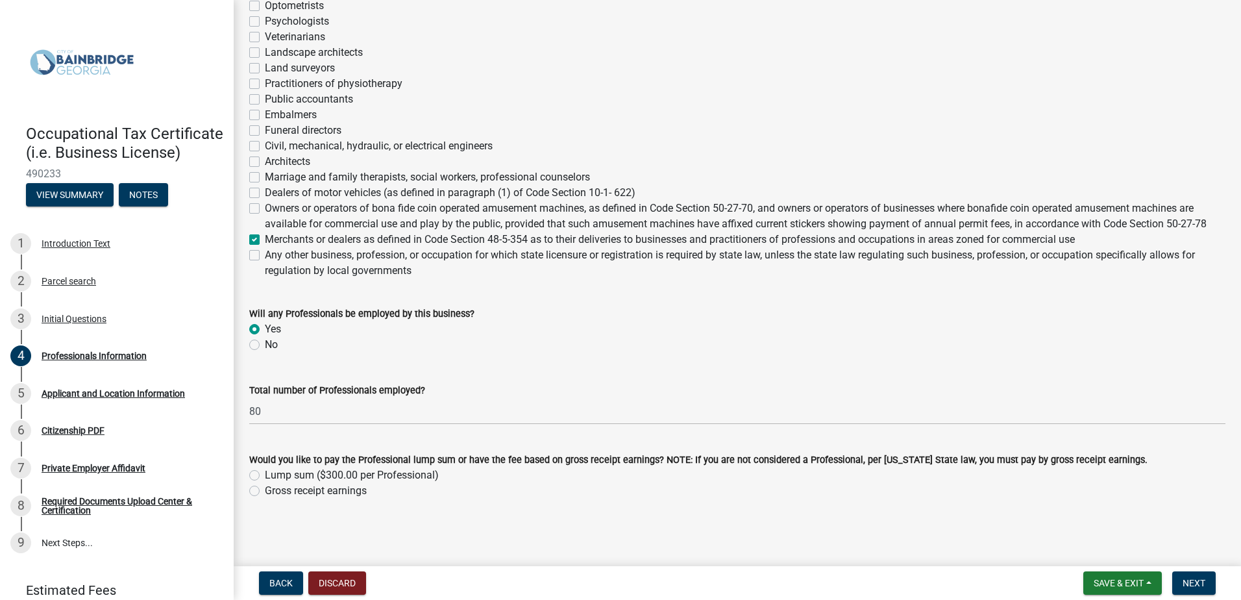
checkbox input "false"
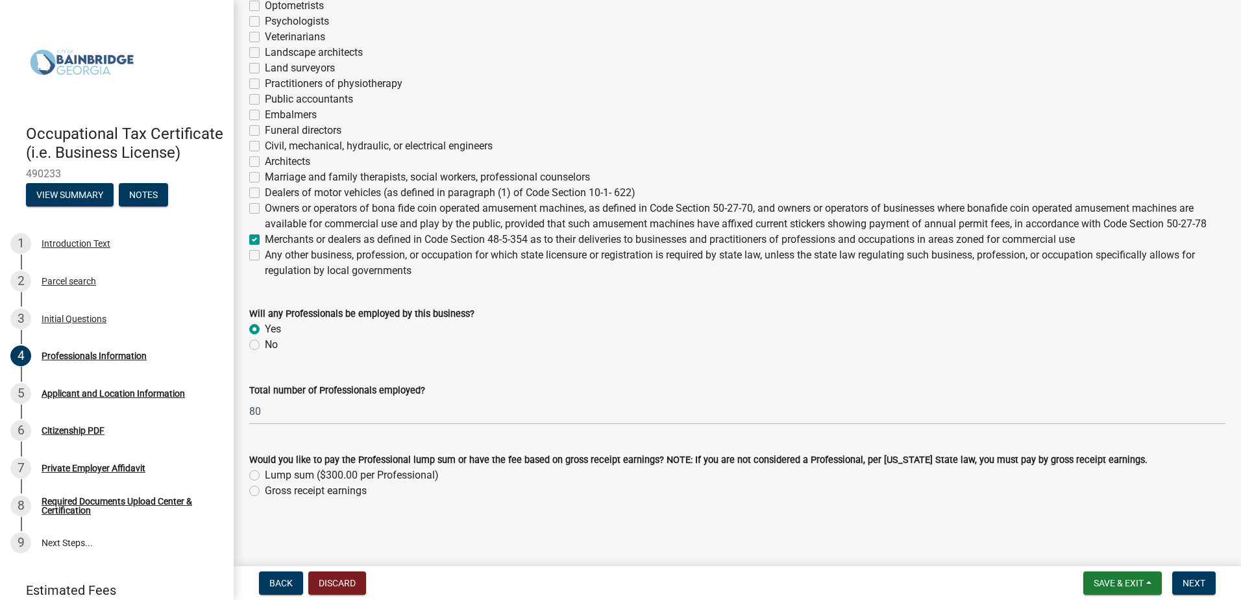
checkbox input "false"
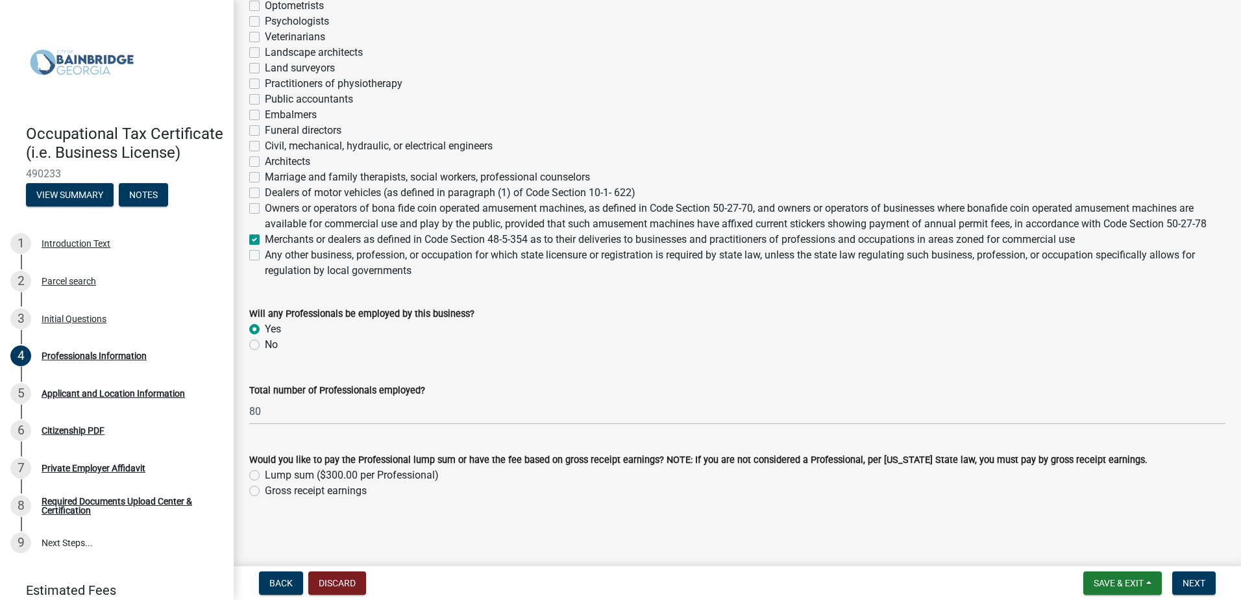
checkbox input "false"
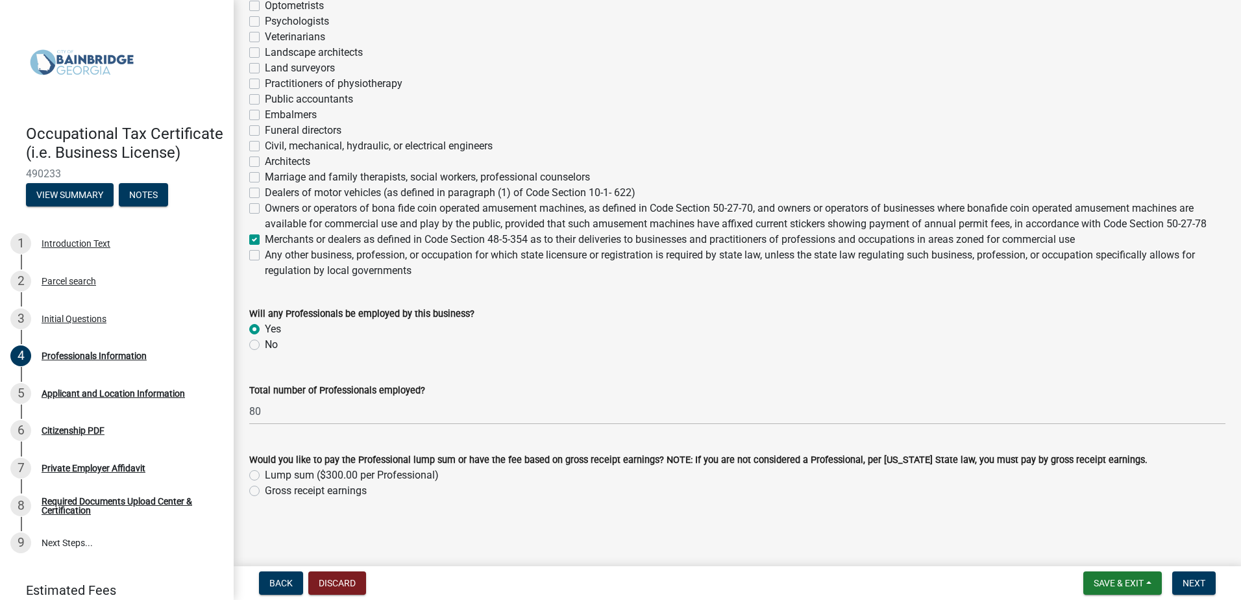
checkbox input "false"
checkbox input "true"
checkbox input "false"
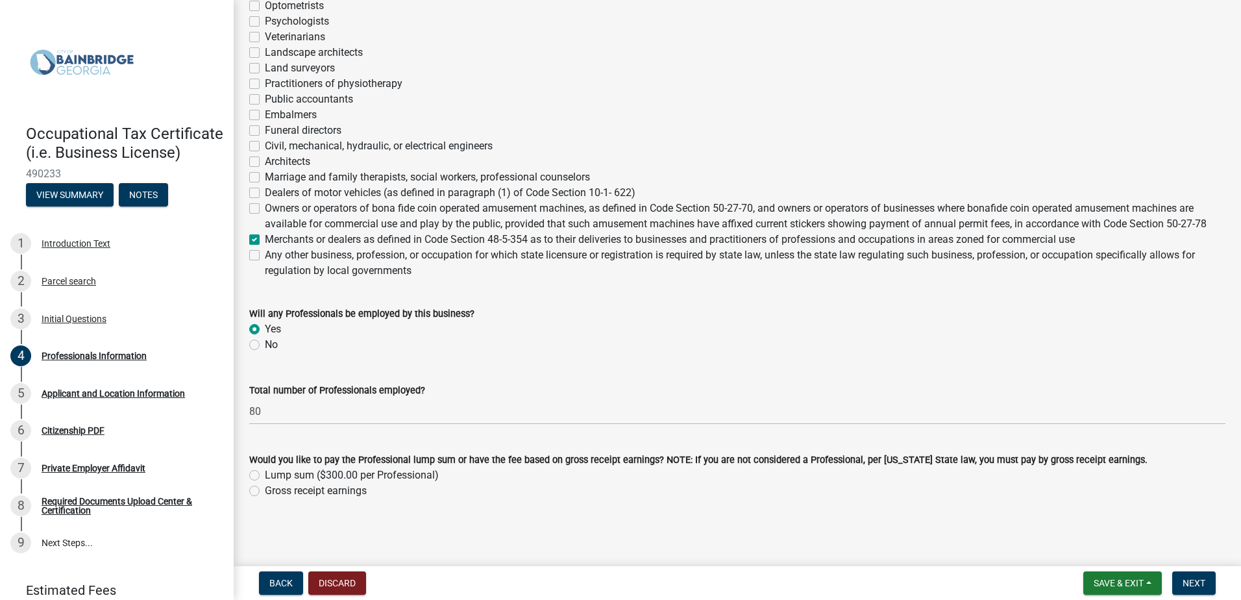
click at [265, 346] on label "No" at bounding box center [271, 345] width 13 height 16
click at [265, 345] on input "No" at bounding box center [269, 341] width 8 height 8
radio input "true"
click at [265, 327] on label "Yes" at bounding box center [273, 329] width 16 height 16
click at [265, 327] on input "Yes" at bounding box center [269, 325] width 8 height 8
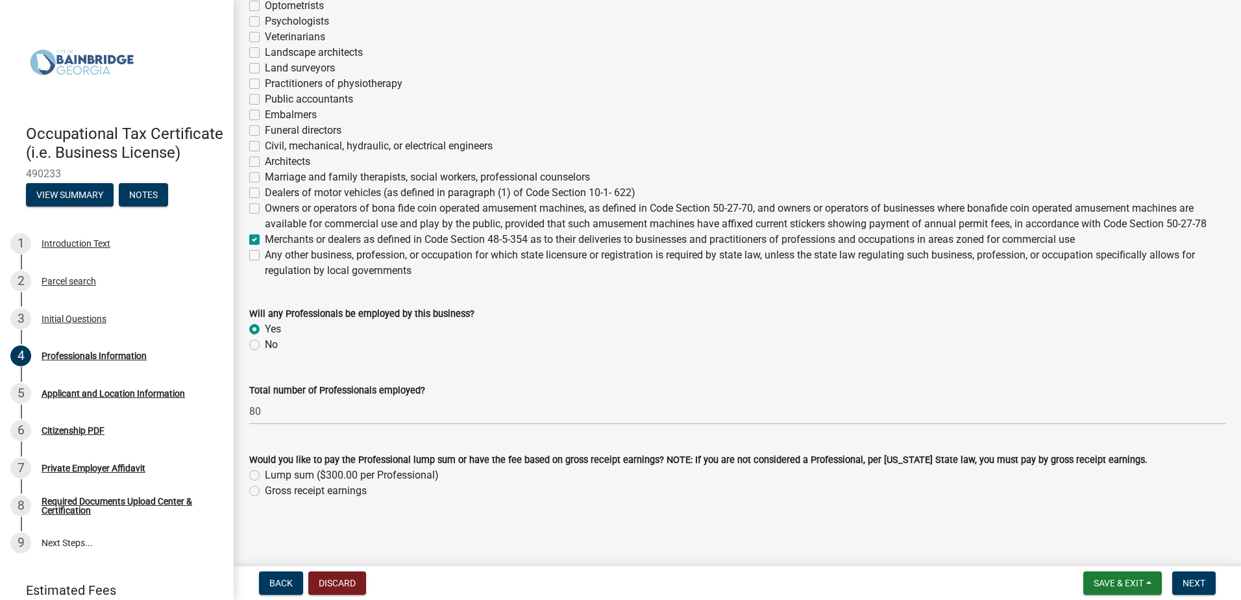
radio input "true"
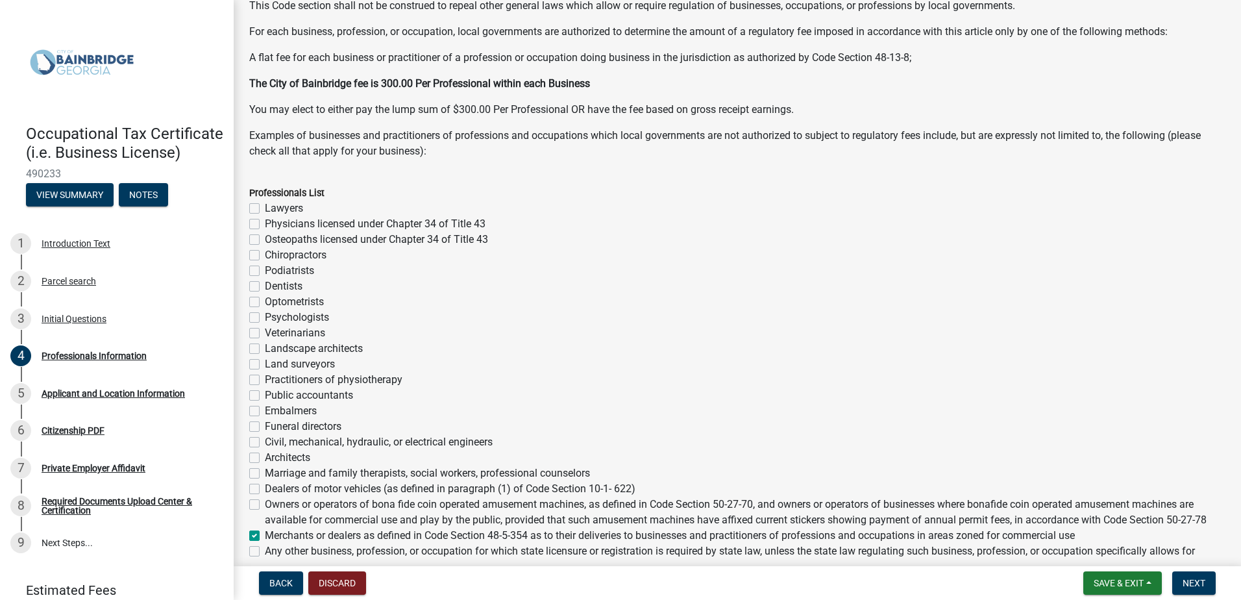
scroll to position [213, 0]
